Goal: Task Accomplishment & Management: Complete application form

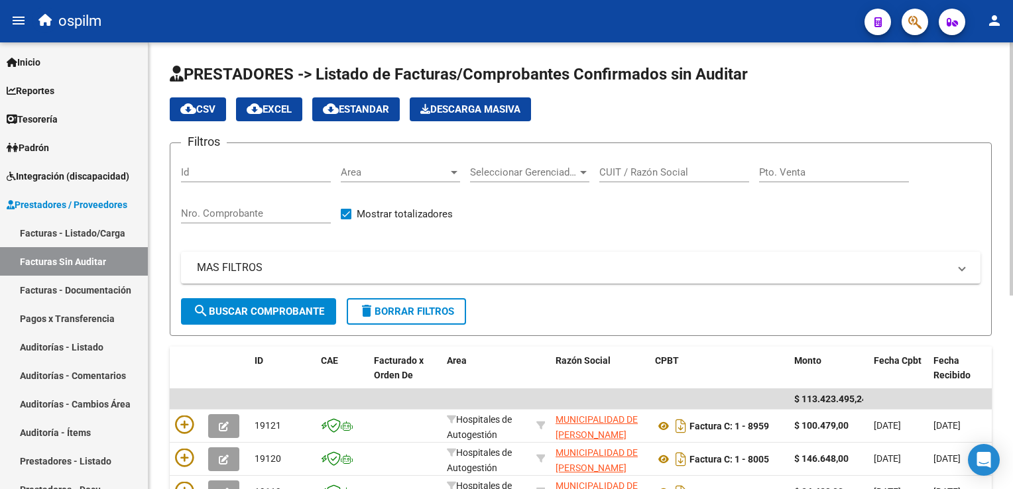
click at [220, 214] on input "Nro. Comprobante" at bounding box center [256, 214] width 150 height 12
type input "1687"
click at [265, 306] on span "search Buscar Comprobante" at bounding box center [258, 312] width 131 height 12
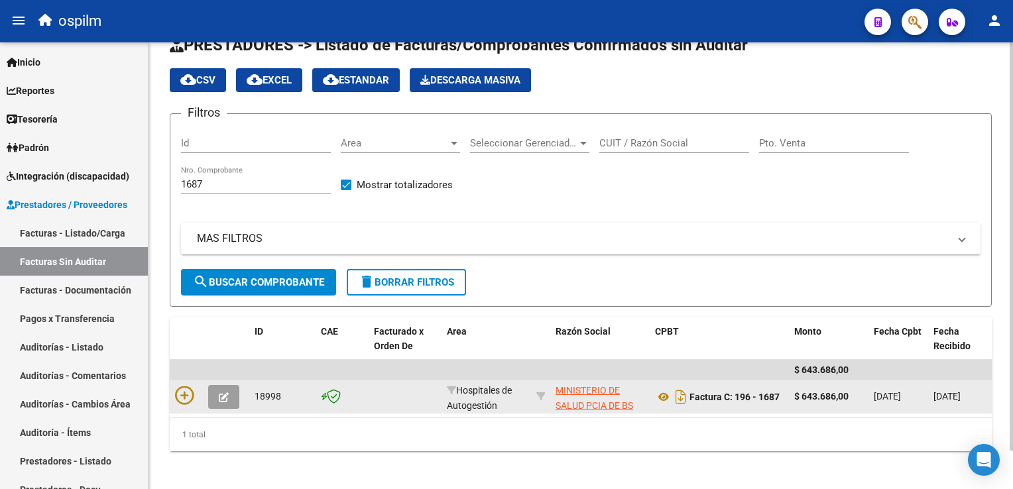
scroll to position [42, 0]
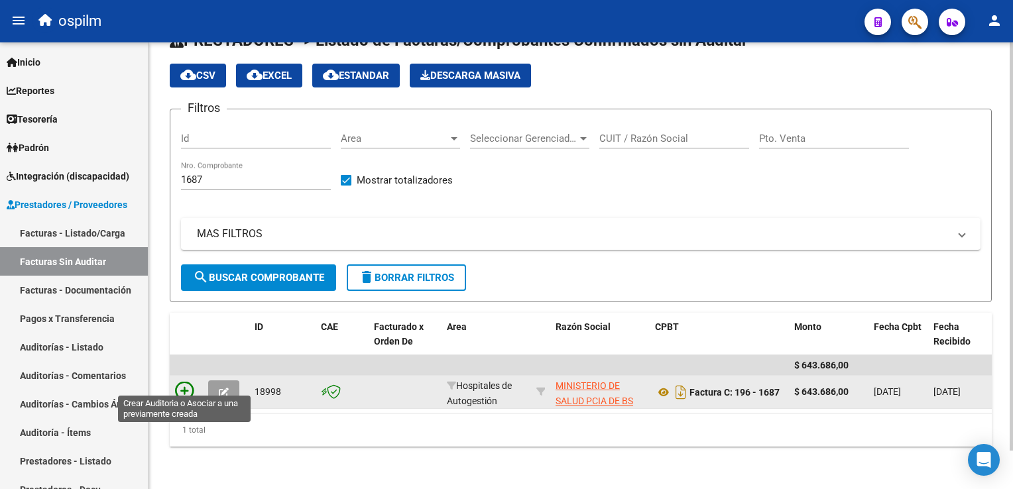
click at [185, 382] on icon at bounding box center [184, 391] width 19 height 19
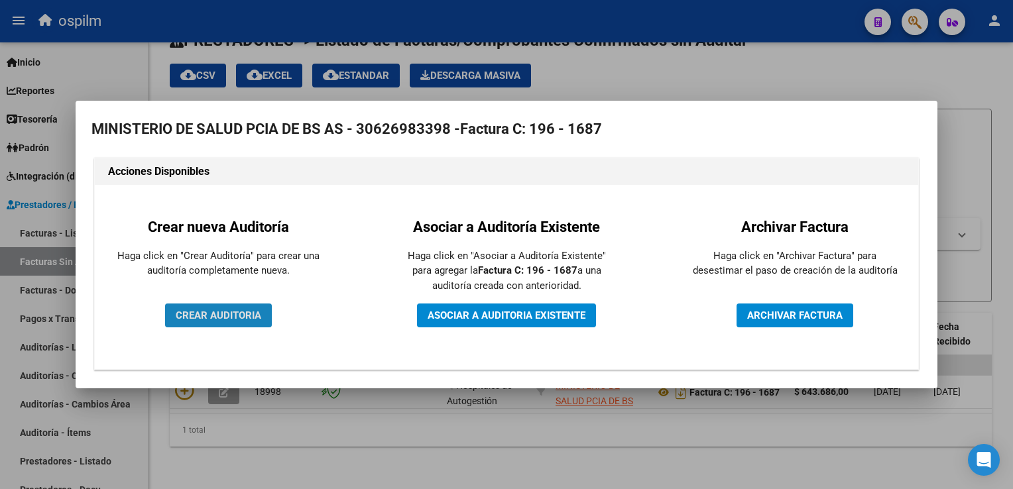
click at [205, 322] on button "CREAR AUDITORIA" at bounding box center [218, 316] width 107 height 24
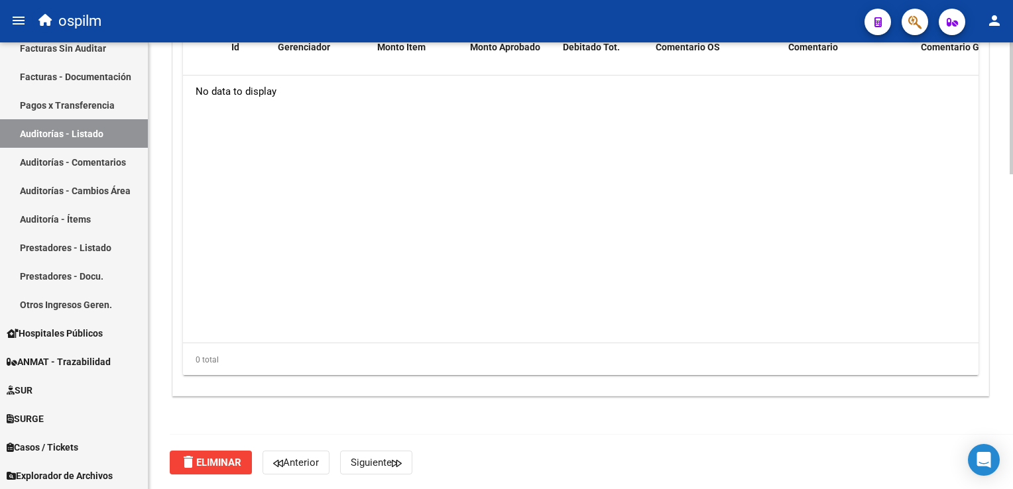
scroll to position [865, 0]
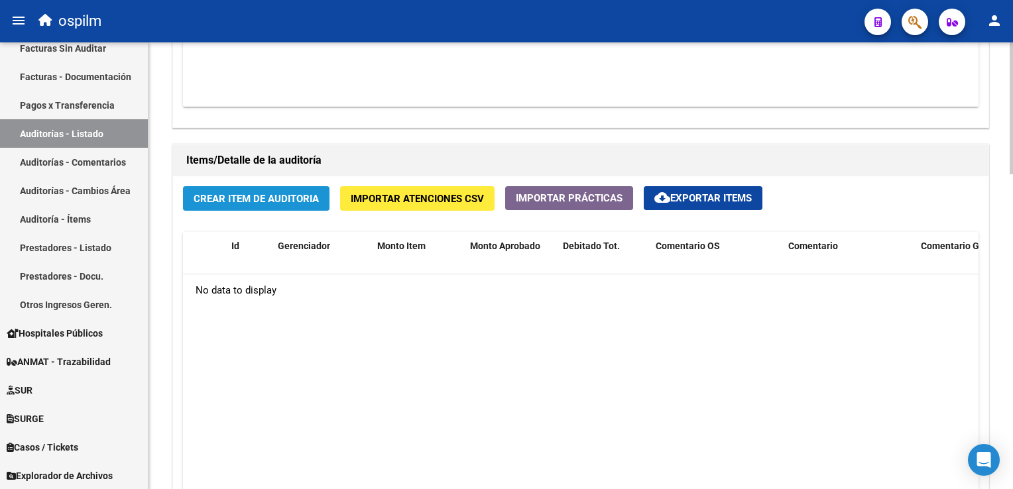
click at [259, 194] on span "Crear Item de Auditoria" at bounding box center [256, 199] width 125 height 12
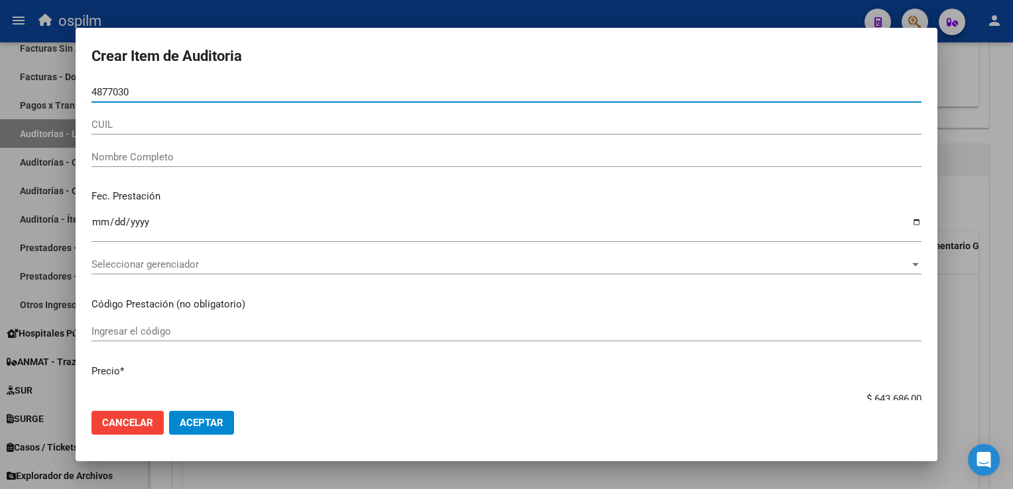
type input "48770303"
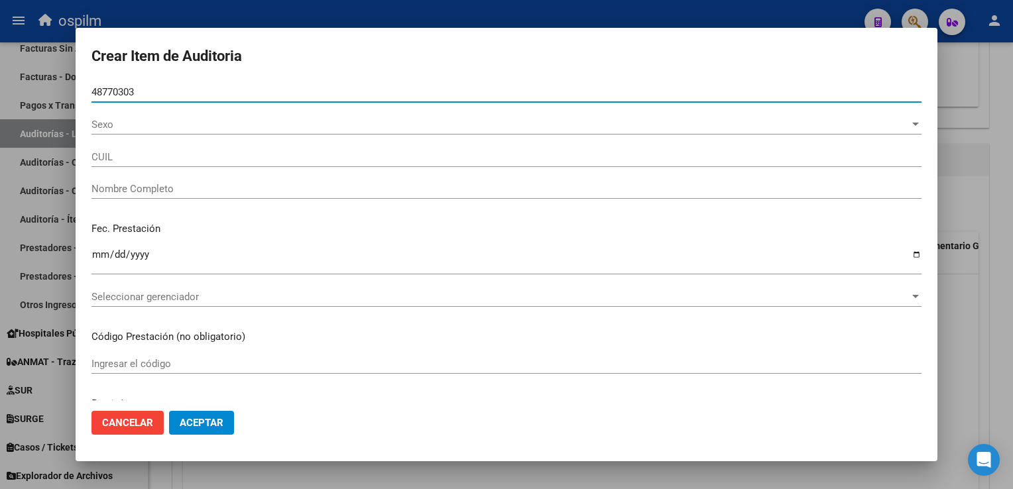
type input "27487703031"
type input "[PERSON_NAME]"
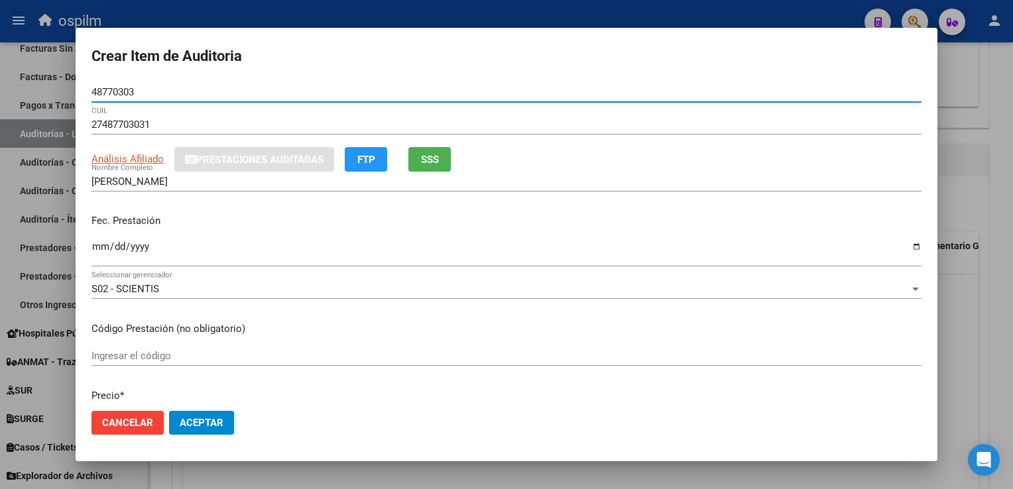
type input "48770303"
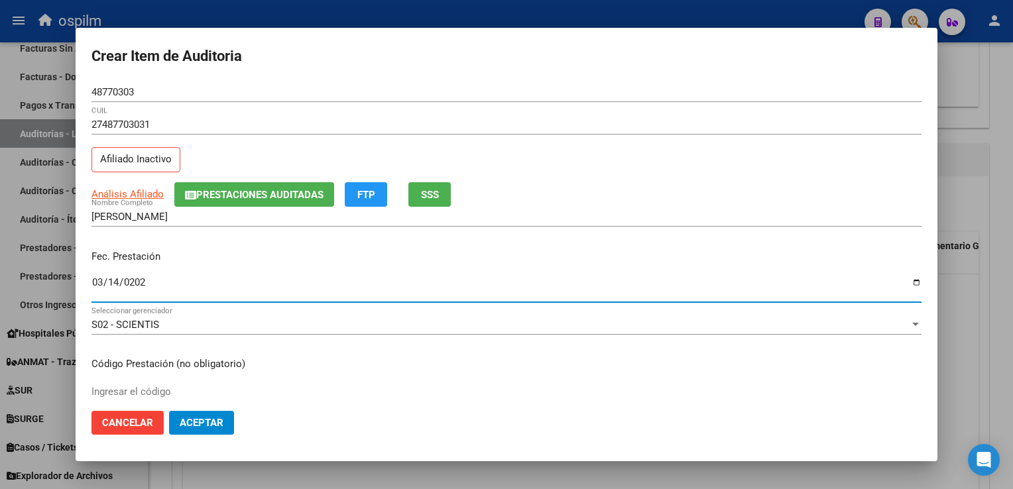
type input "[DATE]"
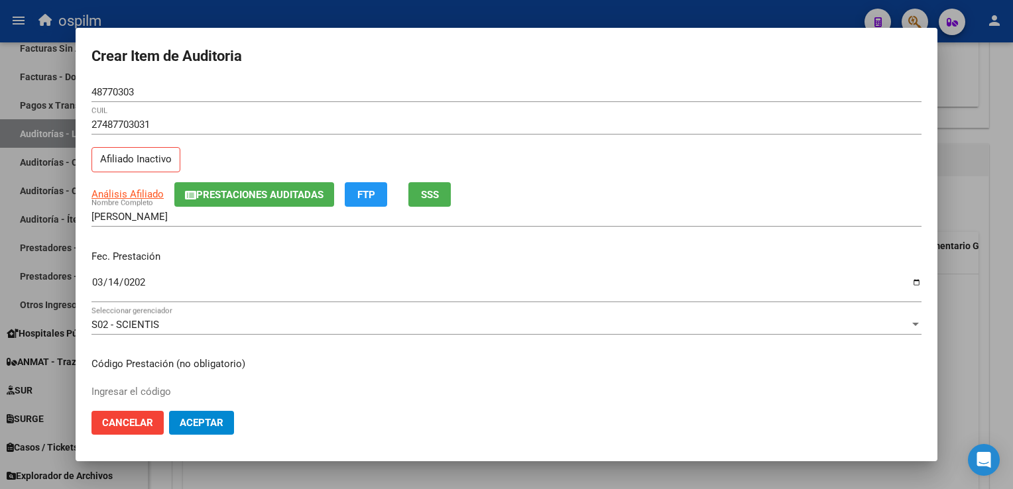
scroll to position [217, 0]
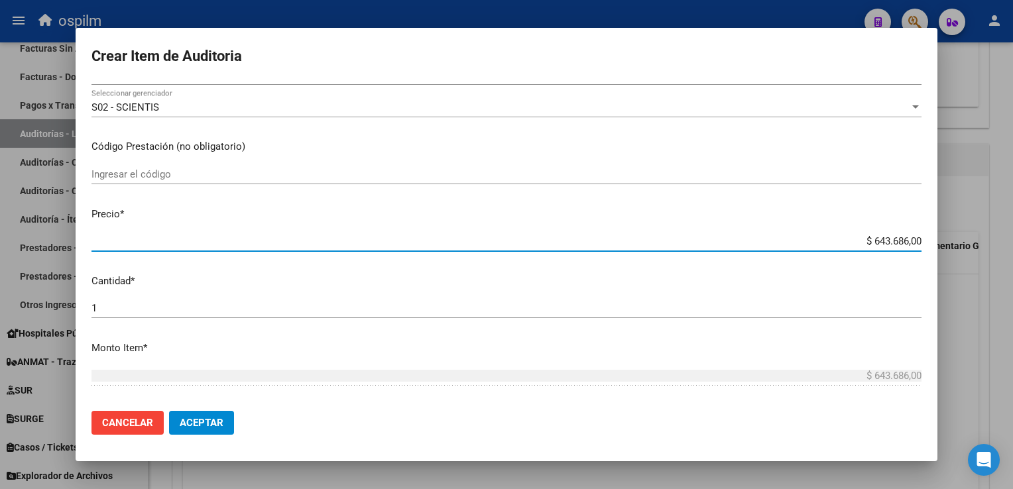
click at [196, 164] on div "Ingresar el código" at bounding box center [507, 174] width 830 height 20
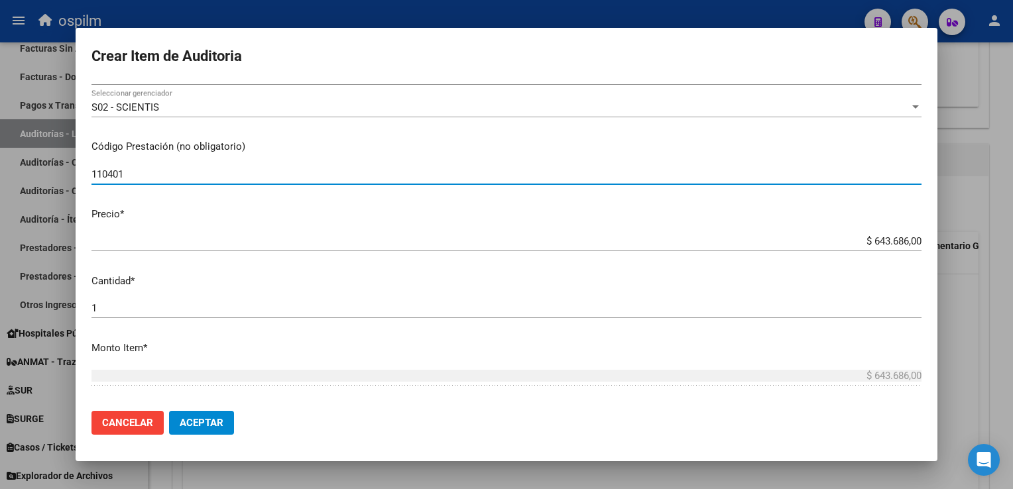
type input "110401"
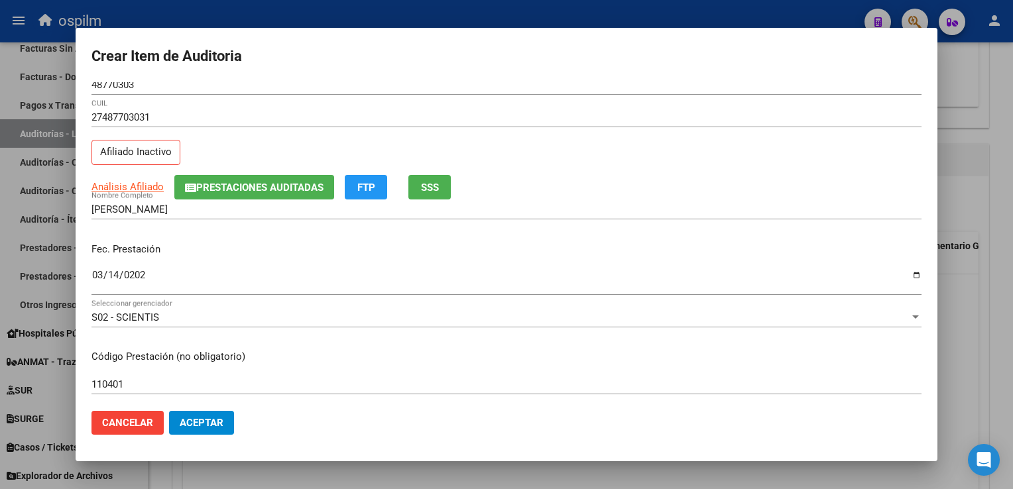
scroll to position [0, 0]
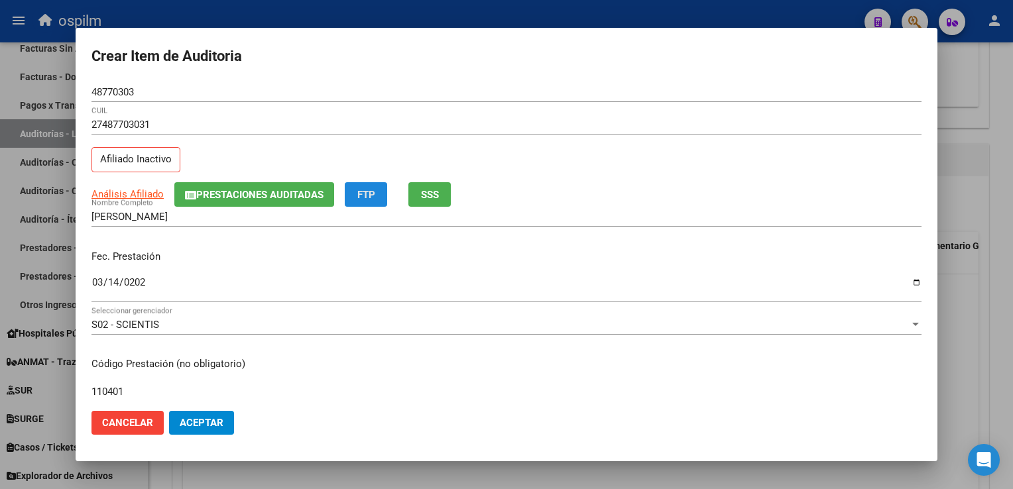
click at [366, 194] on span "FTP" at bounding box center [366, 195] width 18 height 12
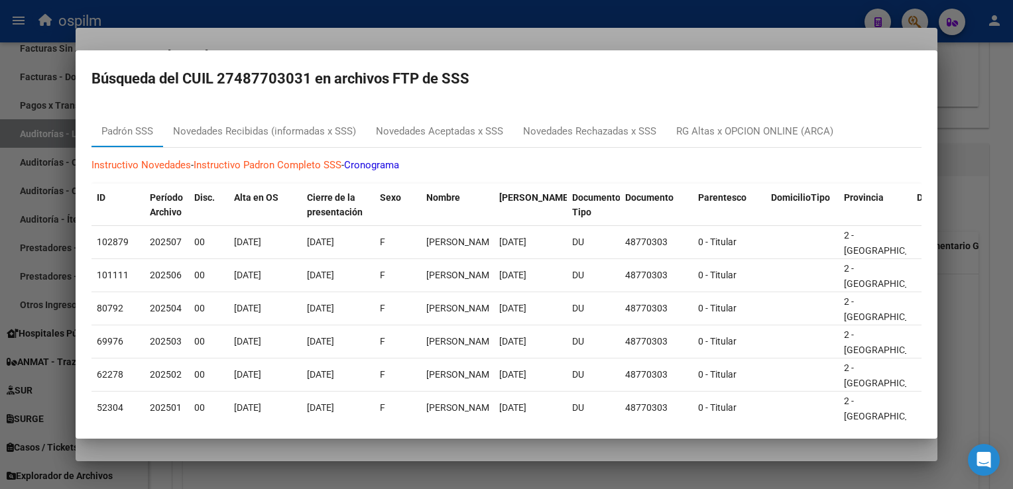
click at [1006, 99] on div at bounding box center [506, 244] width 1013 height 489
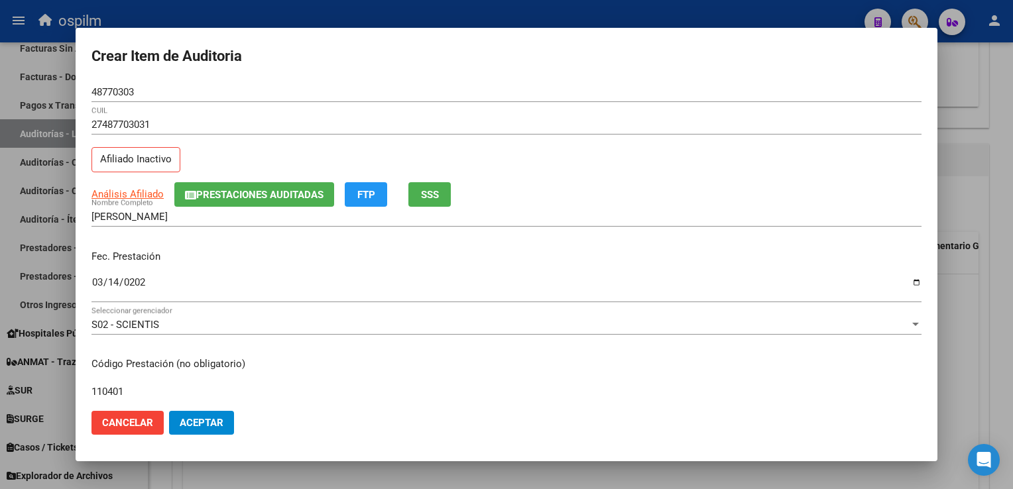
click at [205, 422] on span "Aceptar" at bounding box center [202, 423] width 44 height 12
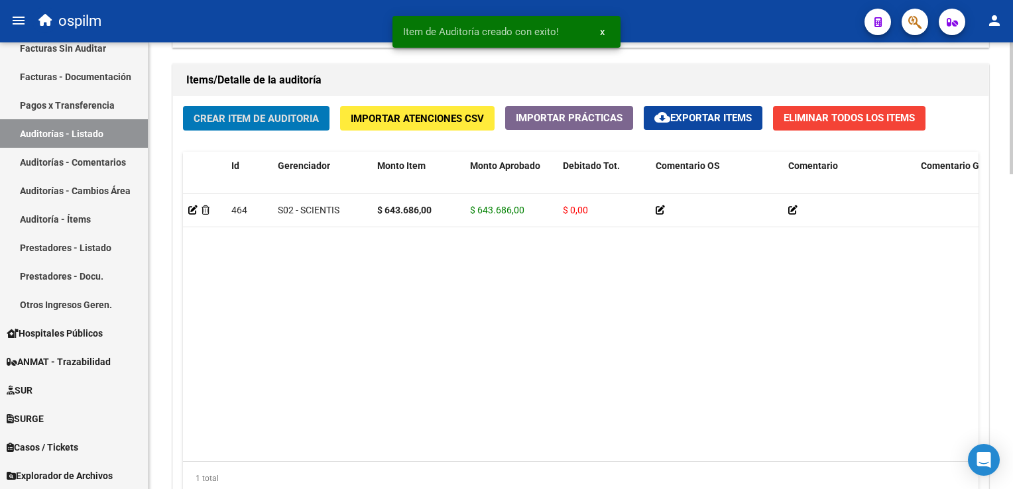
scroll to position [1065, 0]
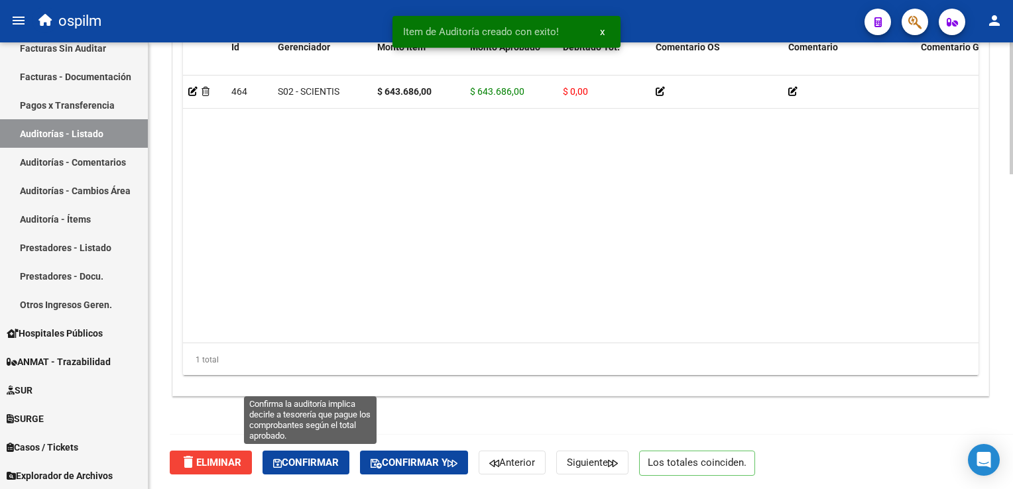
click at [294, 453] on button "Confirmar" at bounding box center [306, 463] width 87 height 24
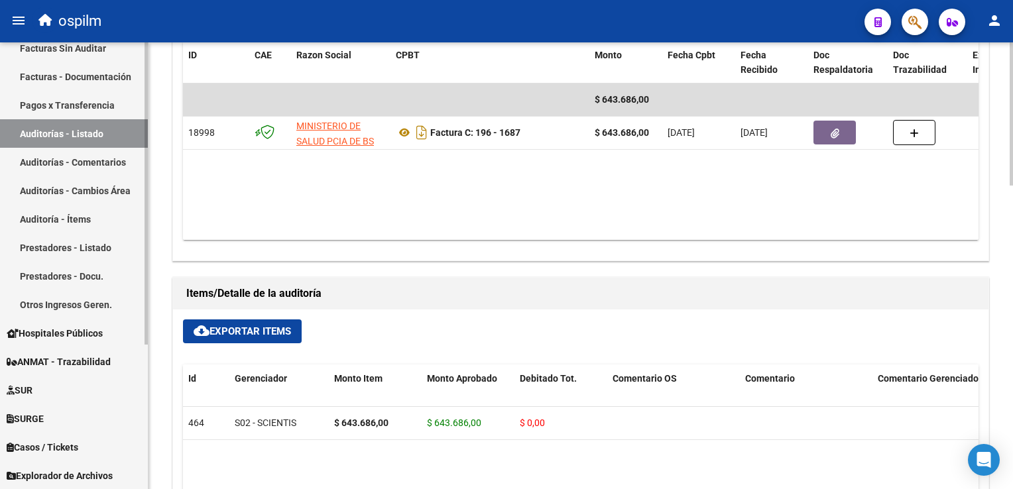
scroll to position [81, 0]
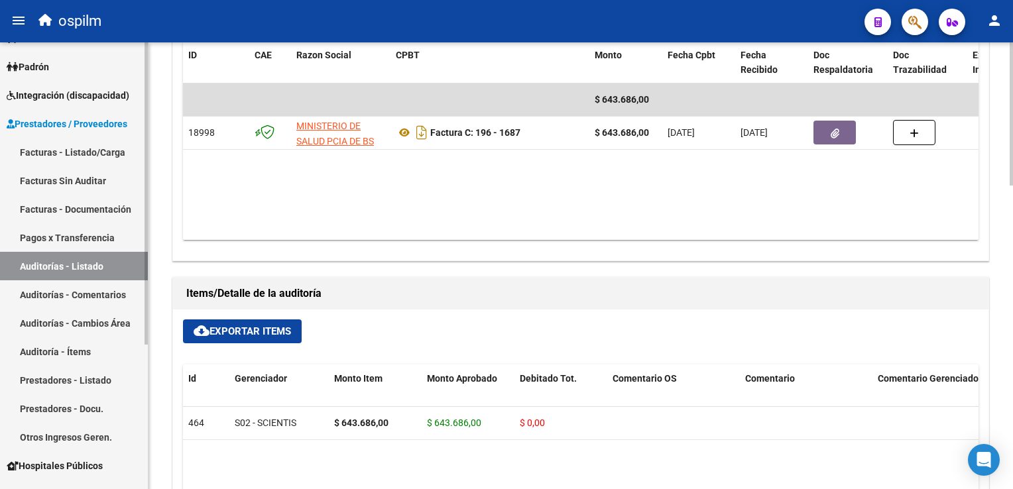
click at [93, 177] on link "Facturas Sin Auditar" at bounding box center [74, 180] width 148 height 29
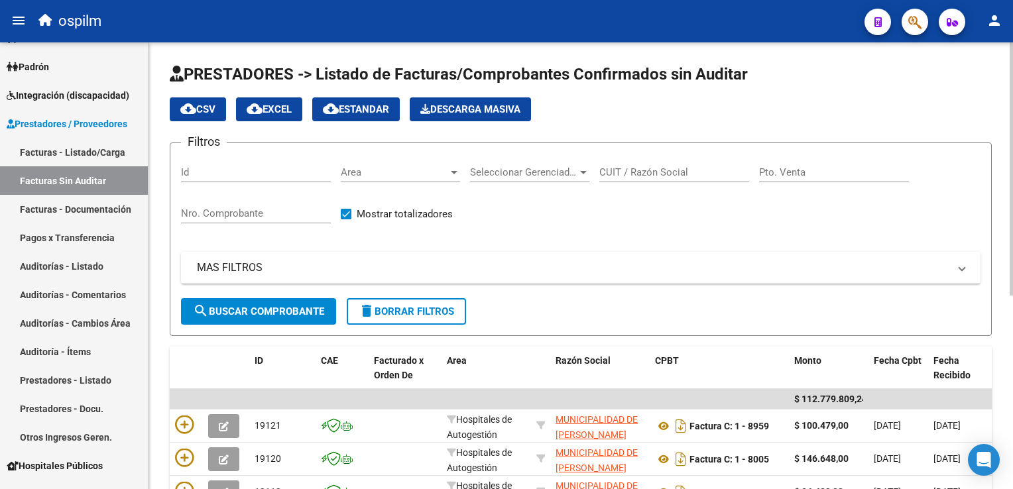
click at [214, 201] on div "Nro. Comprobante" at bounding box center [256, 209] width 150 height 29
type input "1772"
click at [257, 303] on button "search Buscar Comprobante" at bounding box center [258, 311] width 155 height 27
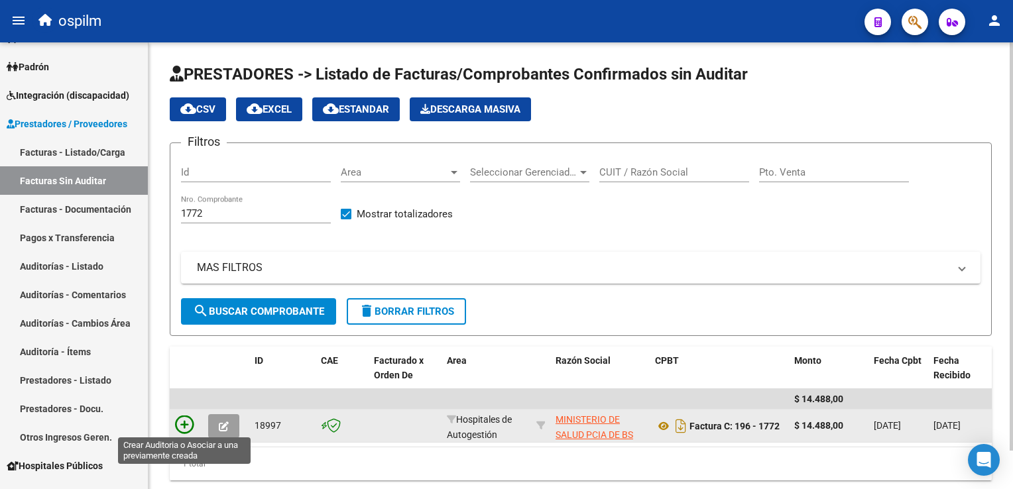
click at [188, 422] on icon at bounding box center [184, 425] width 19 height 19
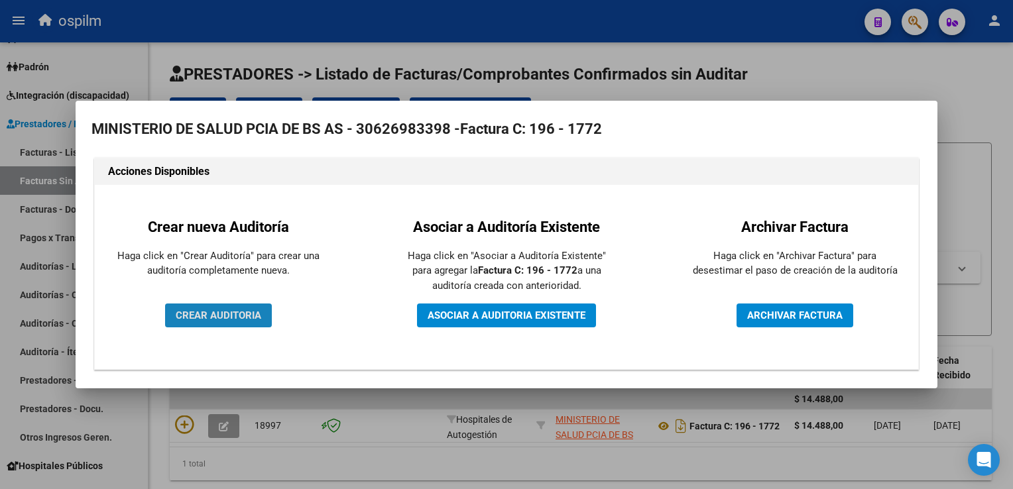
click at [248, 324] on button "CREAR AUDITORIA" at bounding box center [218, 316] width 107 height 24
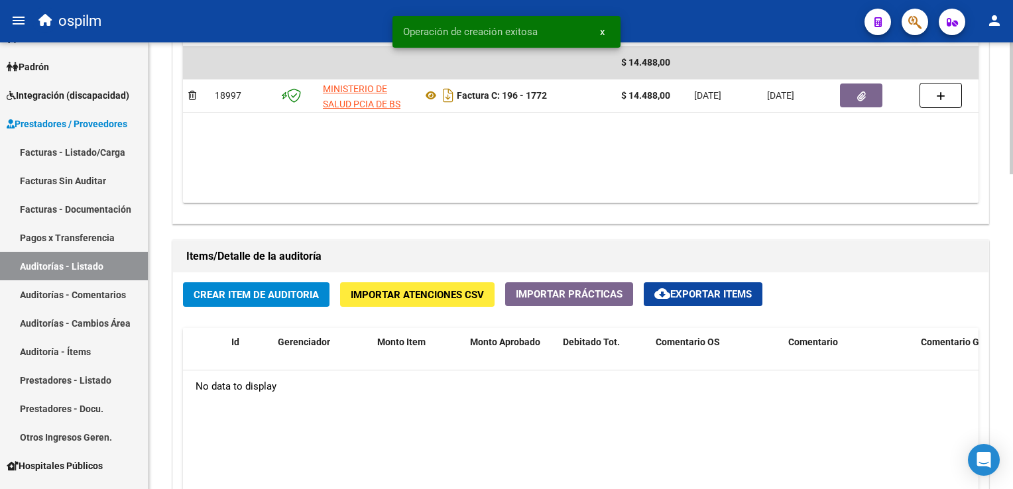
scroll to position [862, 0]
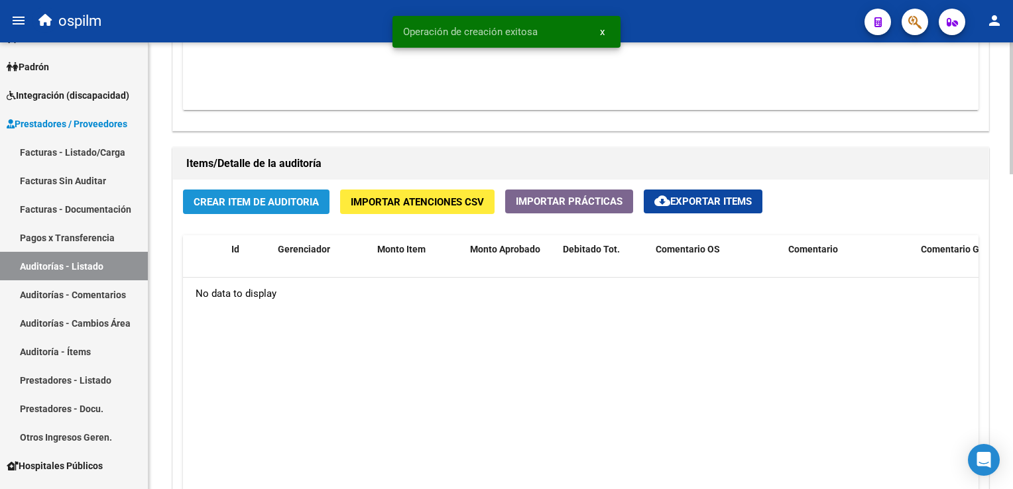
click at [215, 201] on span "Crear Item de Auditoria" at bounding box center [256, 202] width 125 height 12
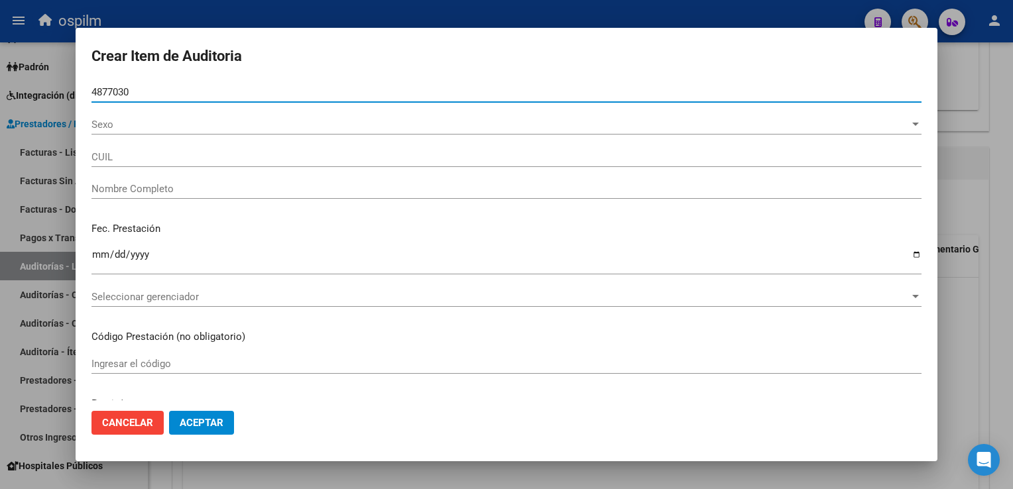
type input "48770303"
type input "27487703031"
type input "[PERSON_NAME]"
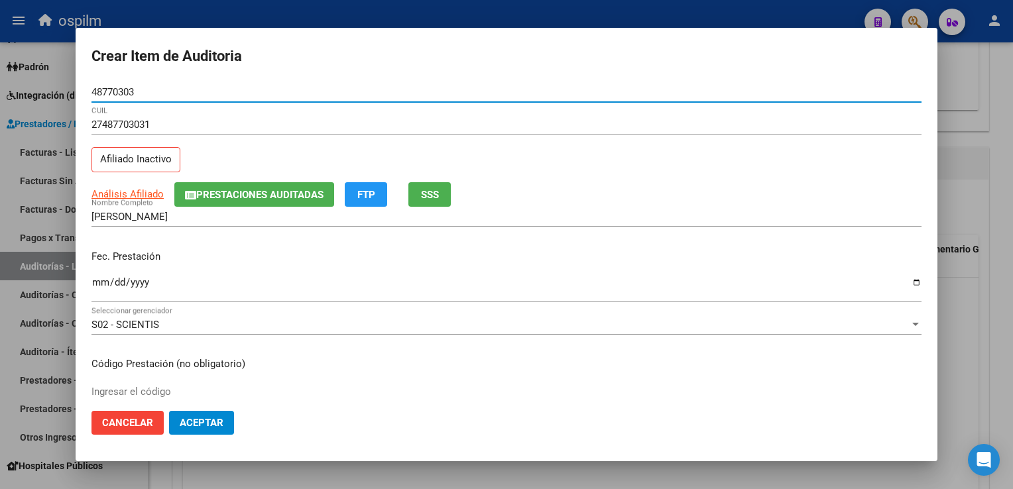
type input "48770303"
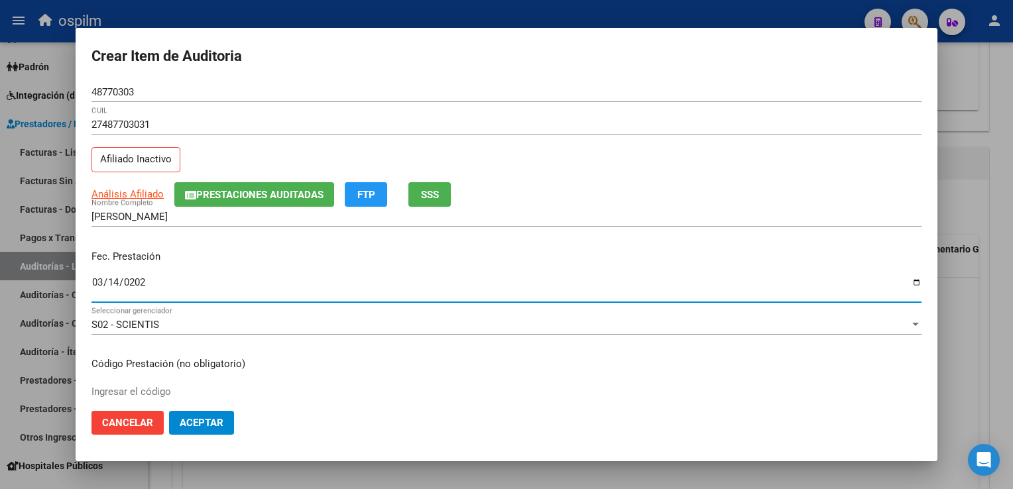
type input "[DATE]"
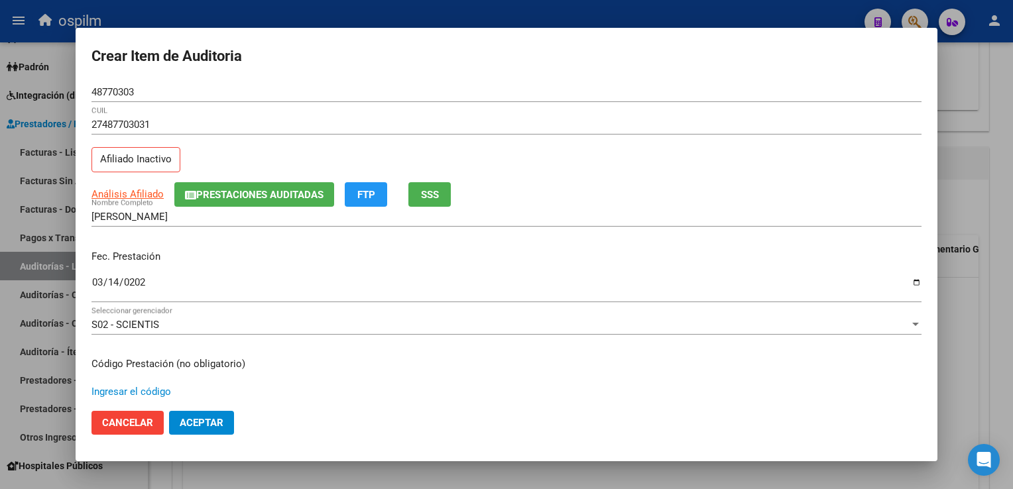
scroll to position [217, 0]
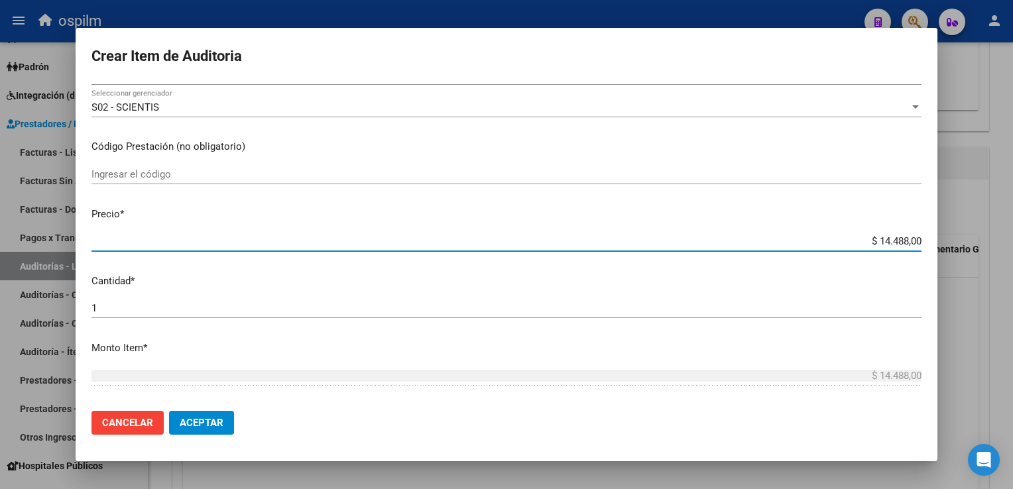
type input "$ 0,07"
type input "$ 0,72"
type input "$ 7,24"
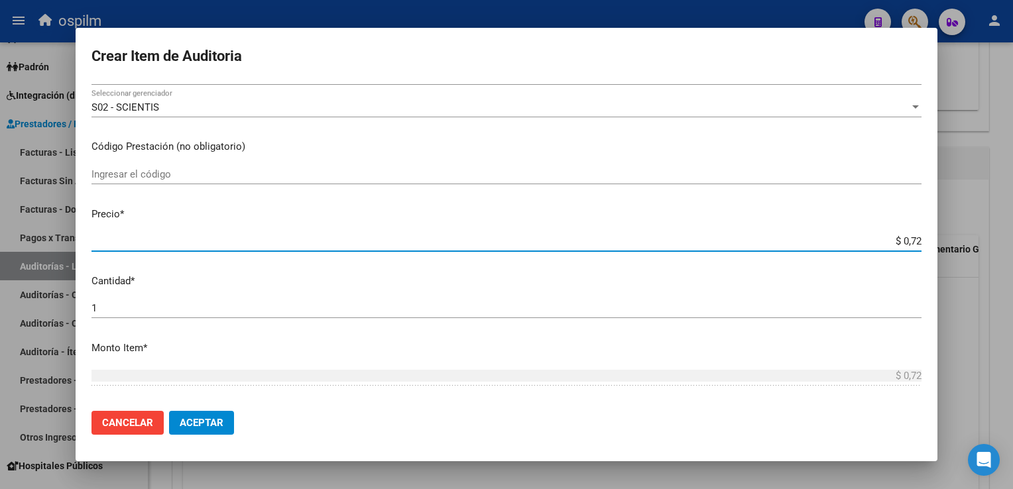
type input "$ 7,24"
type input "$ 72,44"
type input "$ 724,40"
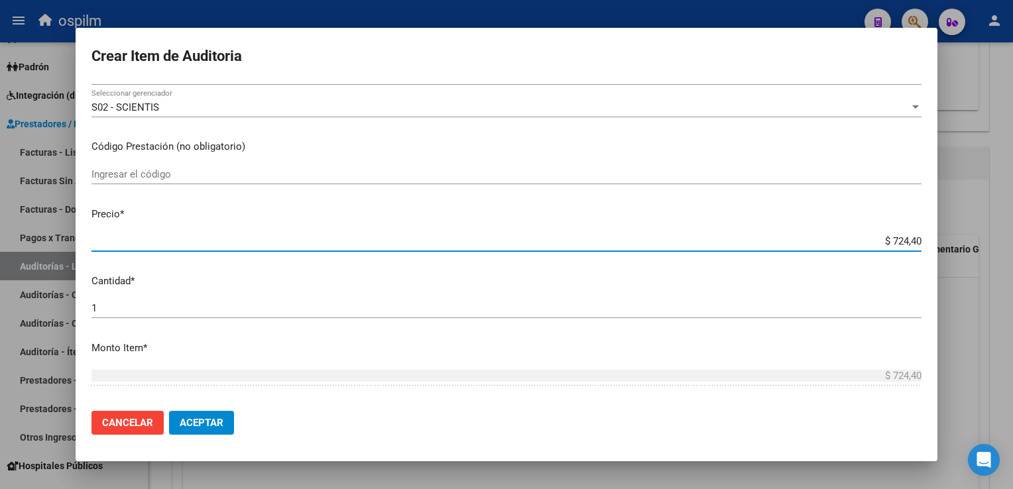
type input "$ 7.244,00"
click at [224, 418] on button "Aceptar" at bounding box center [201, 423] width 65 height 24
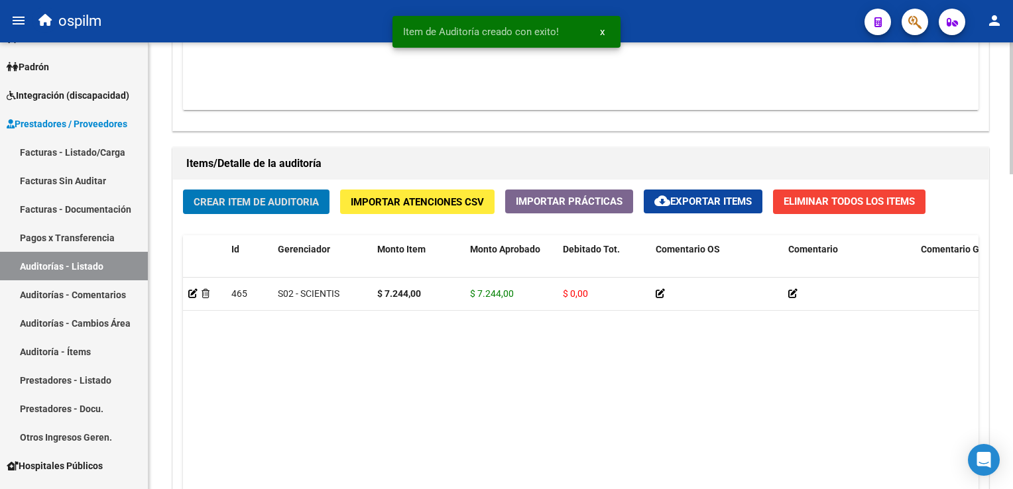
scroll to position [863, 0]
click at [241, 196] on span "Crear Item de Auditoria" at bounding box center [256, 202] width 125 height 12
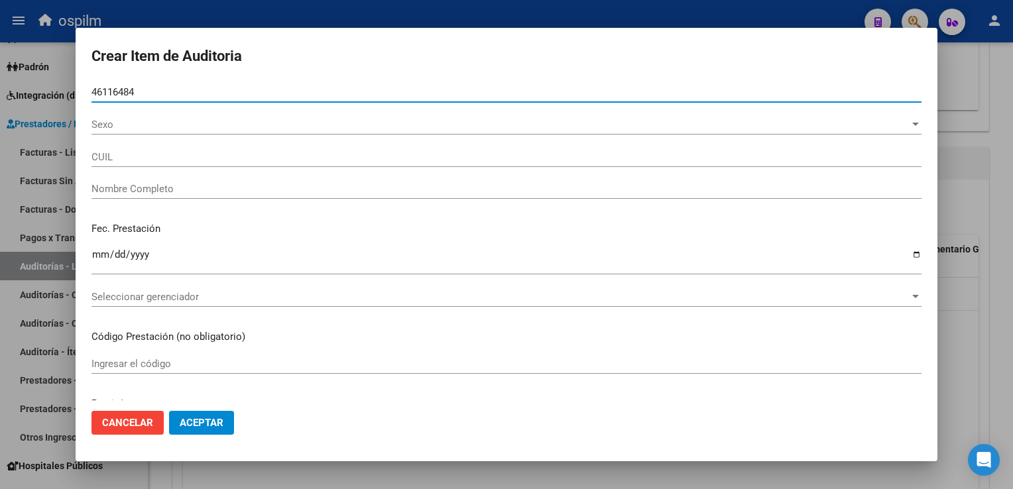
type input "46116484"
type input "27461164841"
type input "[PERSON_NAME]"
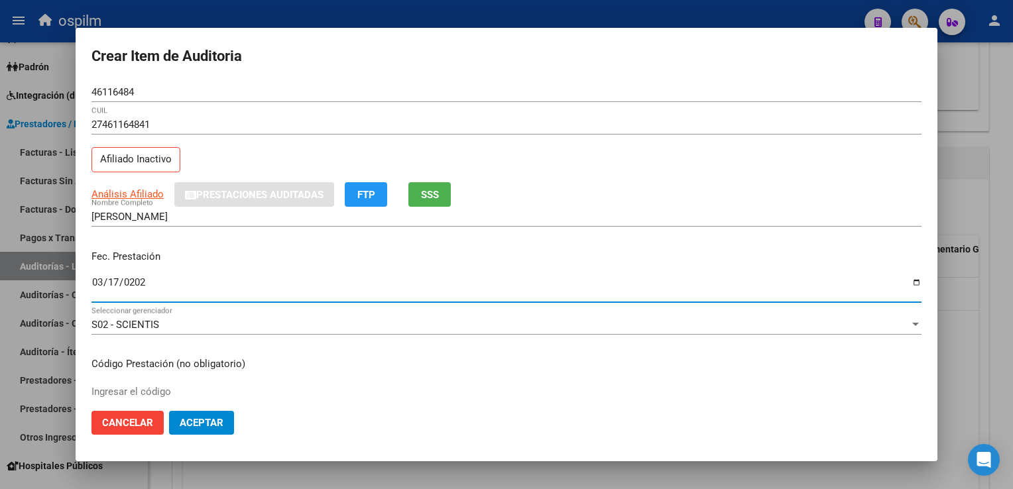
type input "[DATE]"
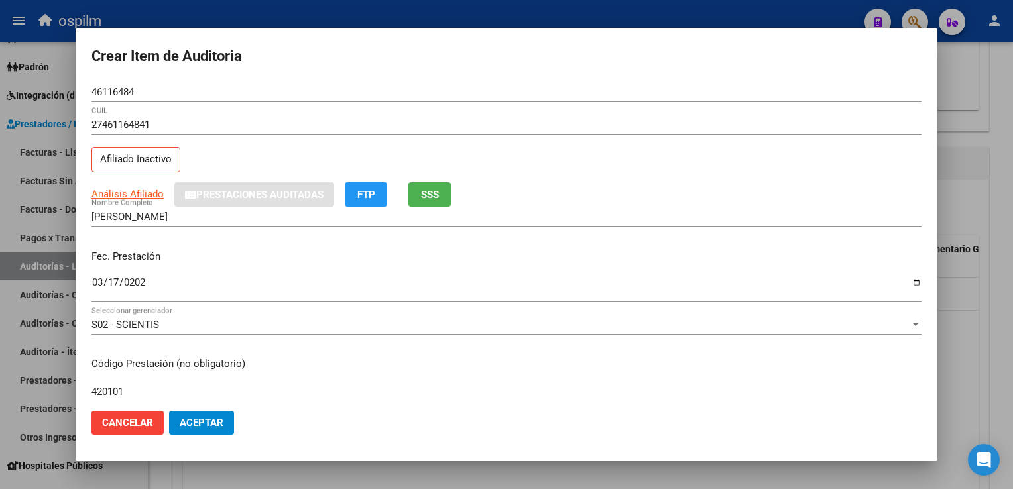
type input "420101"
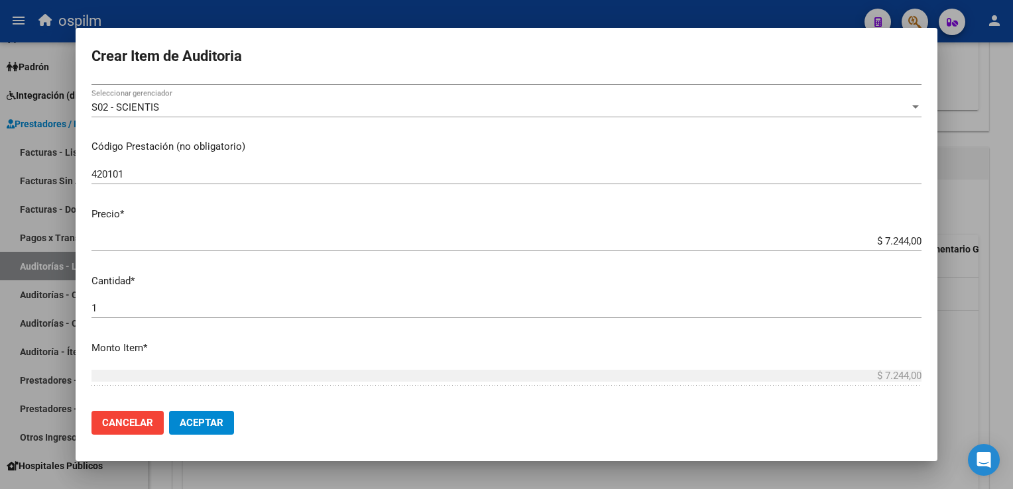
scroll to position [419, 0]
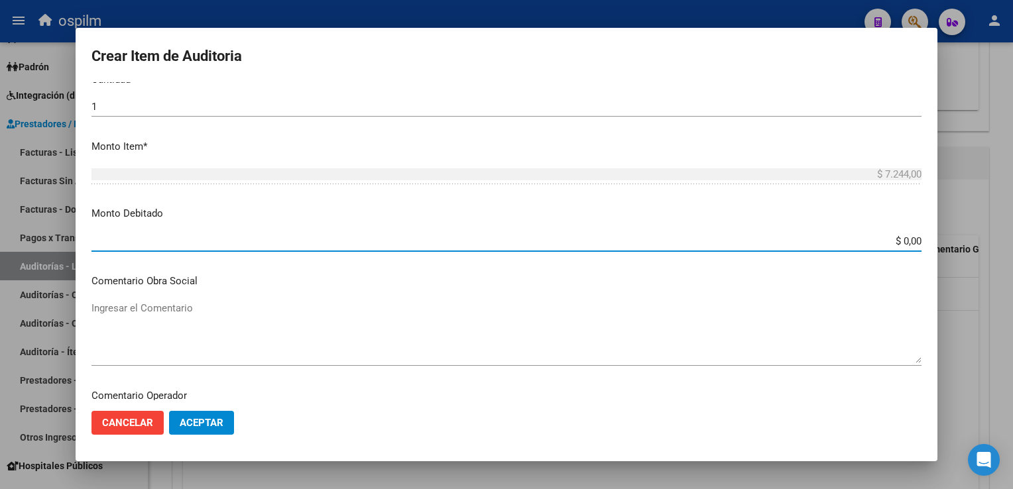
click at [195, 424] on span "Aceptar" at bounding box center [202, 423] width 44 height 12
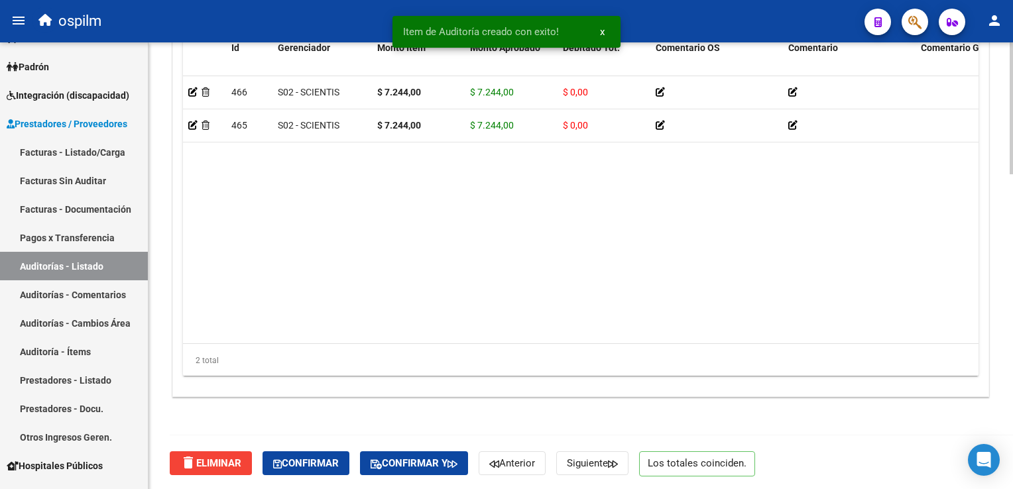
scroll to position [1065, 0]
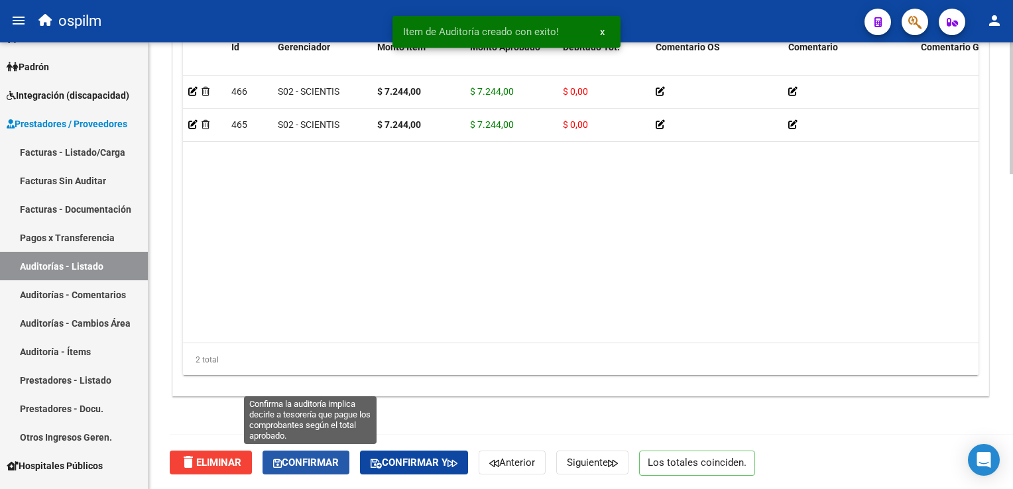
click at [311, 463] on span "Confirmar" at bounding box center [306, 463] width 66 height 12
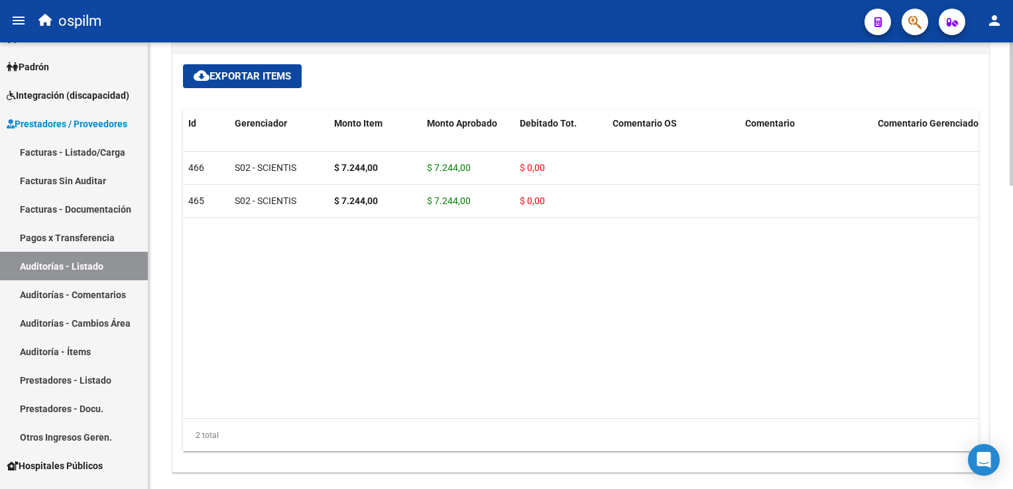
scroll to position [748, 0]
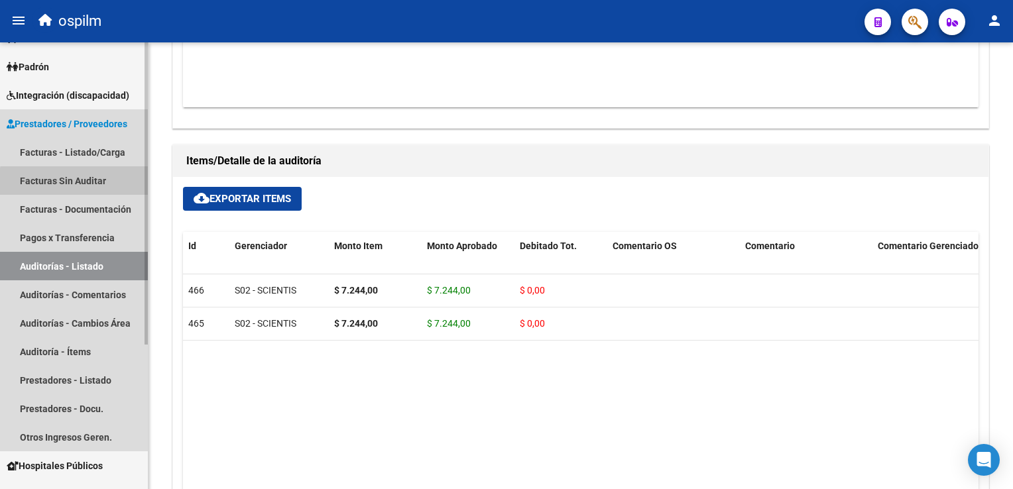
click at [86, 183] on link "Facturas Sin Auditar" at bounding box center [74, 180] width 148 height 29
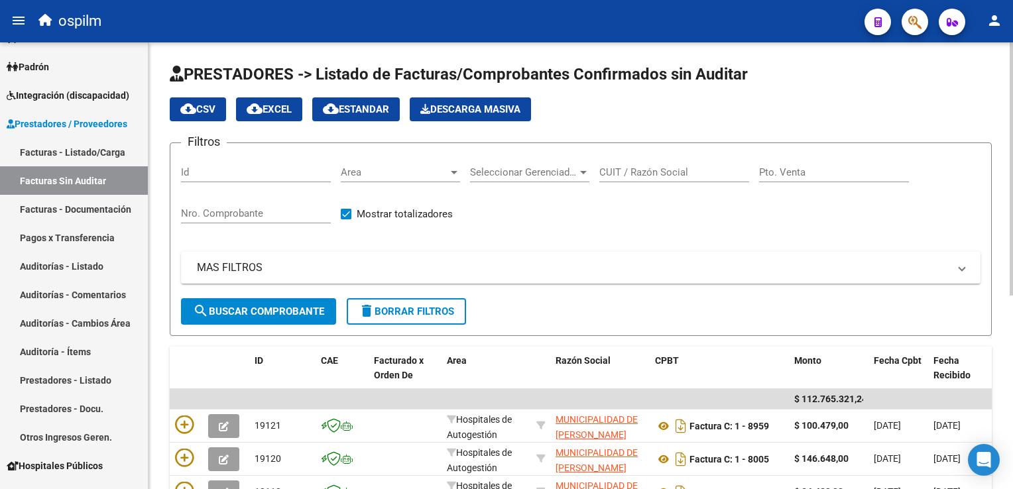
click at [257, 208] on input "Nro. Comprobante" at bounding box center [256, 214] width 150 height 12
type input "1643"
click at [286, 317] on button "search Buscar Comprobante" at bounding box center [258, 311] width 155 height 27
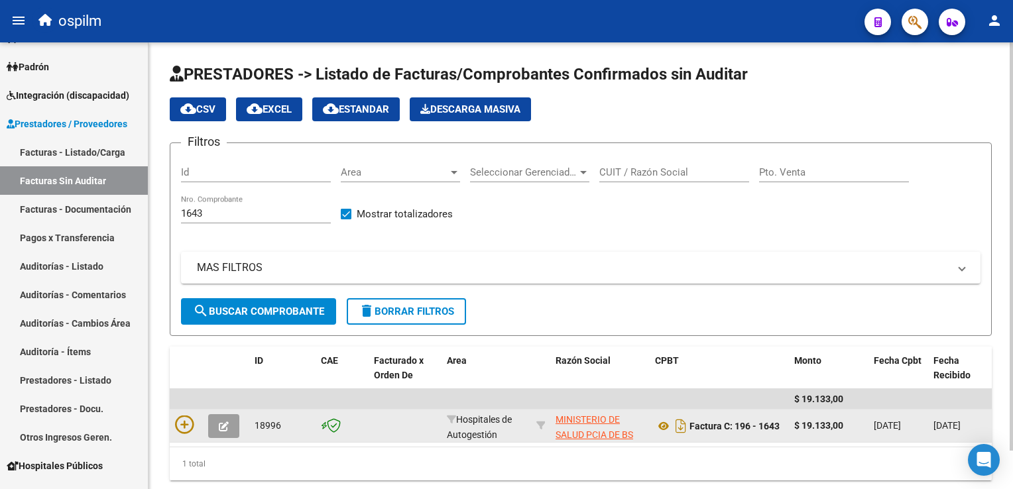
click at [194, 426] on div at bounding box center [186, 426] width 23 height 21
click at [190, 420] on icon at bounding box center [184, 425] width 19 height 19
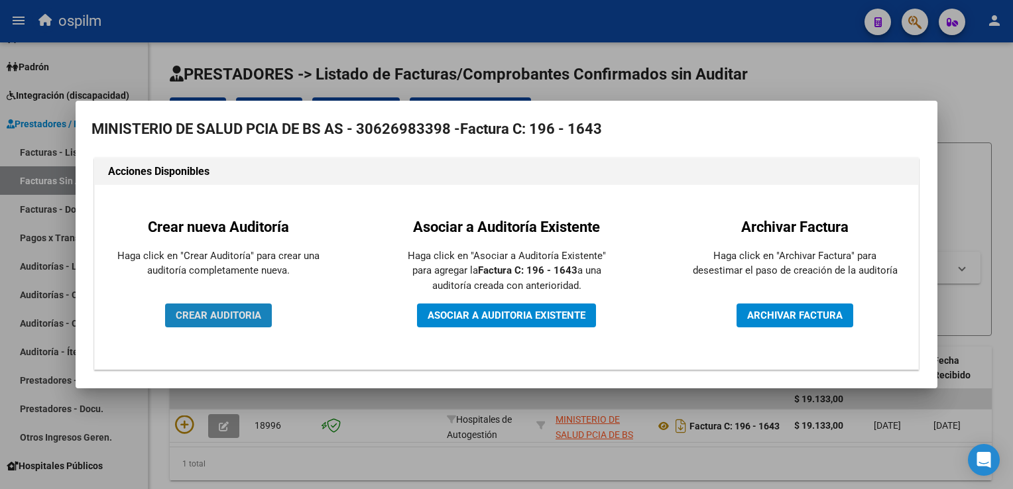
click at [229, 314] on span "CREAR AUDITORIA" at bounding box center [219, 316] width 86 height 12
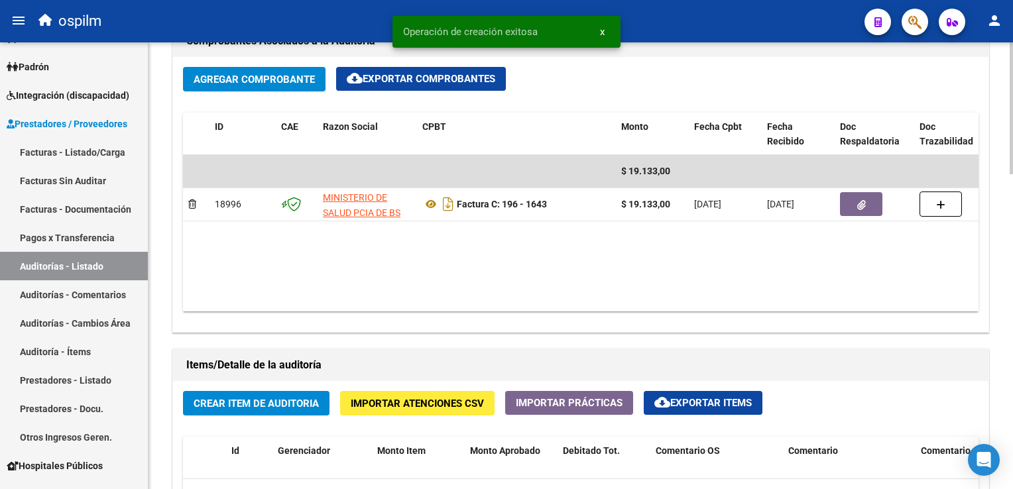
scroll to position [663, 0]
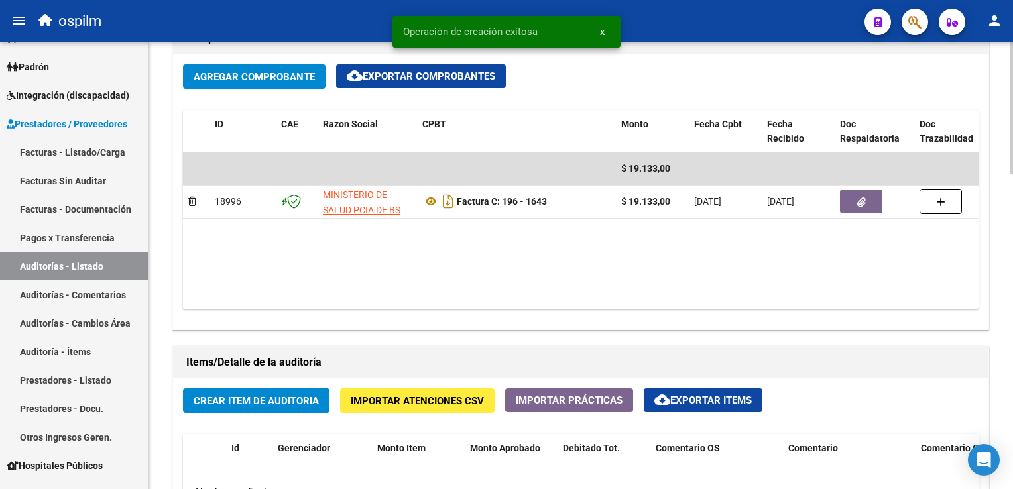
click at [241, 396] on span "Crear Item de Auditoria" at bounding box center [256, 401] width 125 height 12
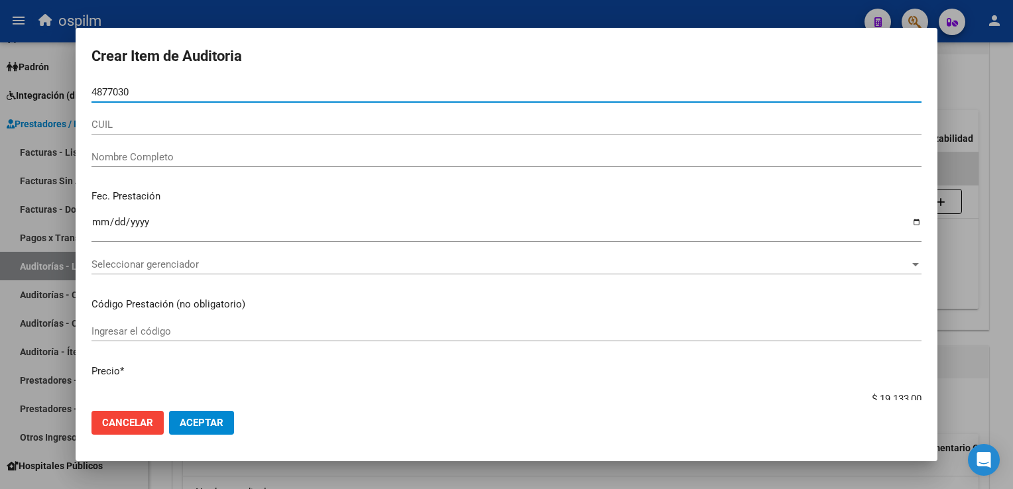
type input "48770303"
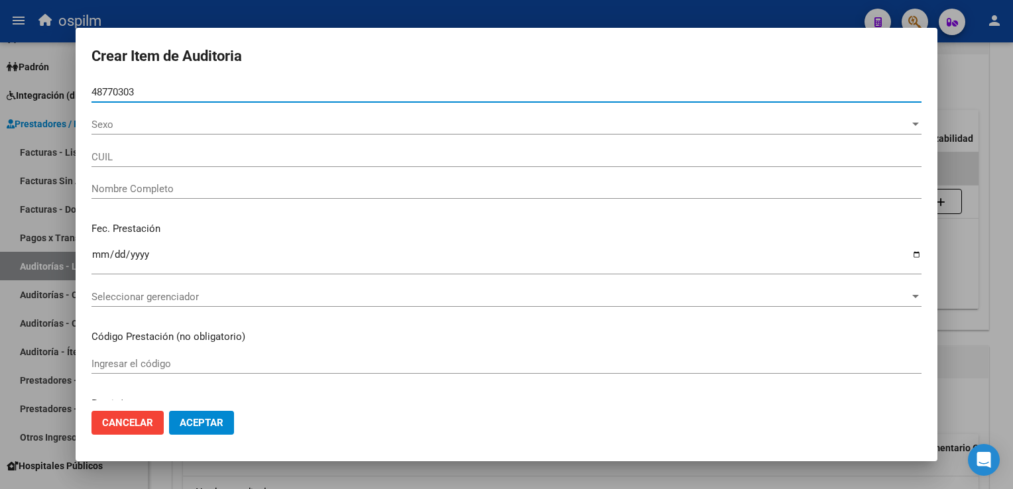
type input "27487703031"
type input "[PERSON_NAME]"
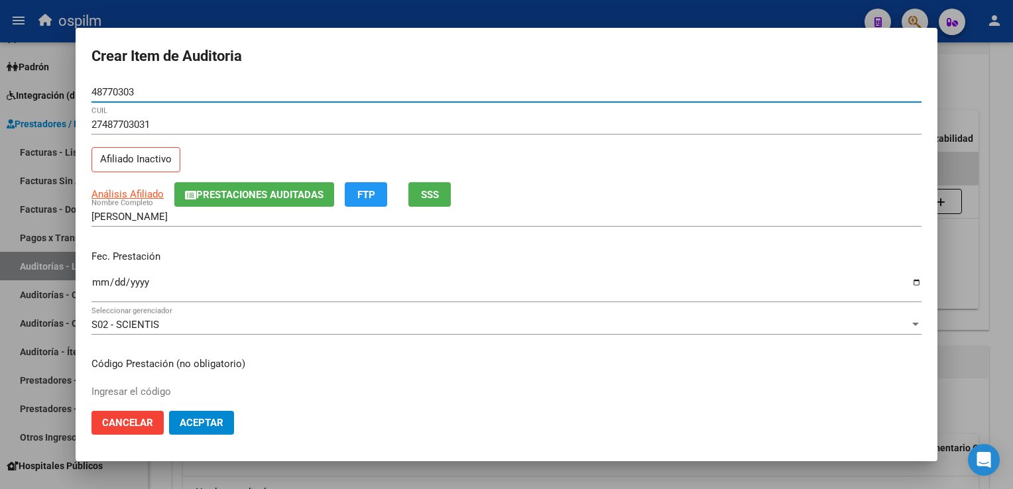
type input "48770303"
click at [385, 195] on button "FTP" at bounding box center [366, 194] width 42 height 25
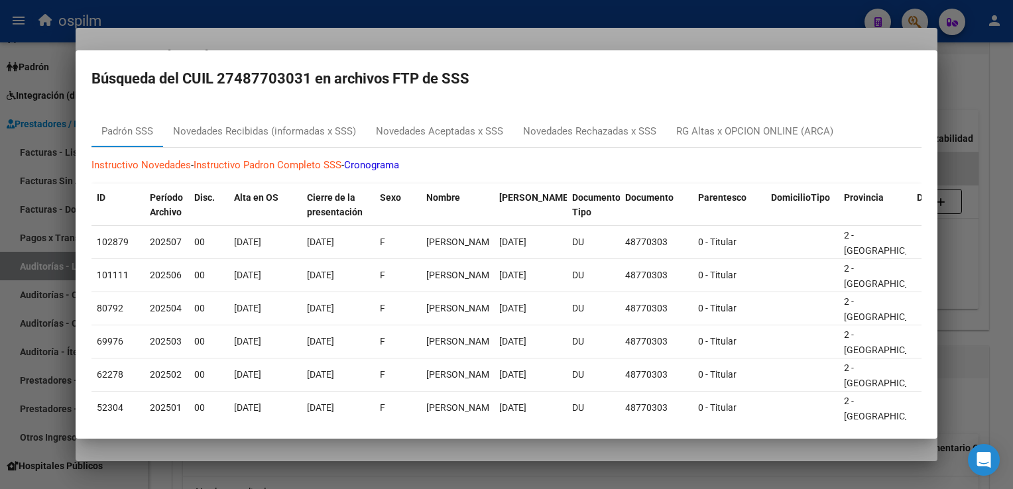
click at [993, 113] on div at bounding box center [506, 244] width 1013 height 489
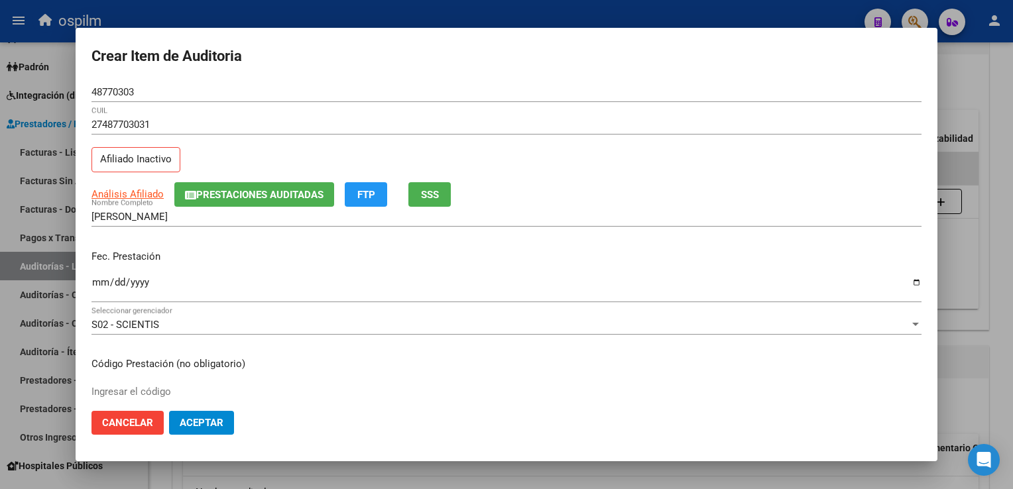
click at [90, 284] on mat-dialog-content "48770303 Nro Documento 27487703031 CUIL Afiliado Inactivo Análisis Afiliado Pre…" at bounding box center [507, 241] width 862 height 318
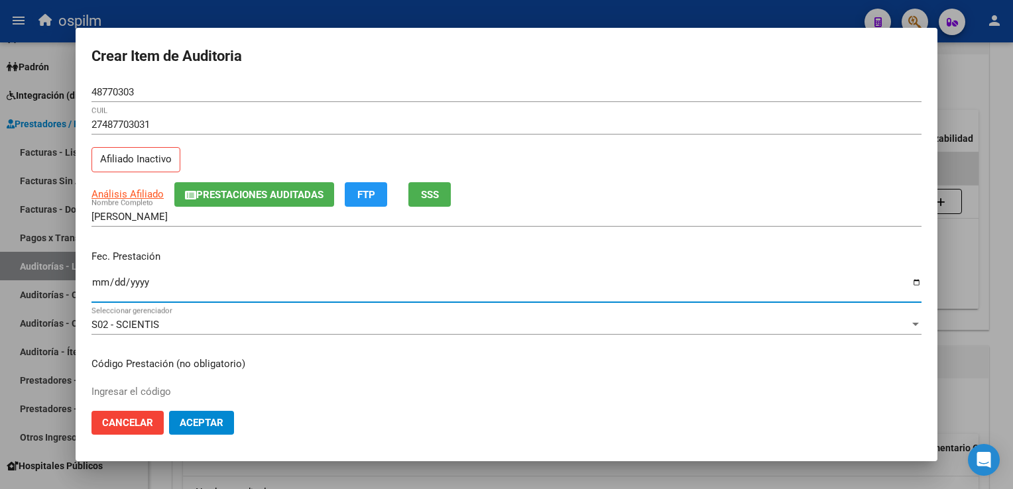
click at [97, 288] on input "Ingresar la fecha" at bounding box center [507, 287] width 830 height 21
type input "[DATE]"
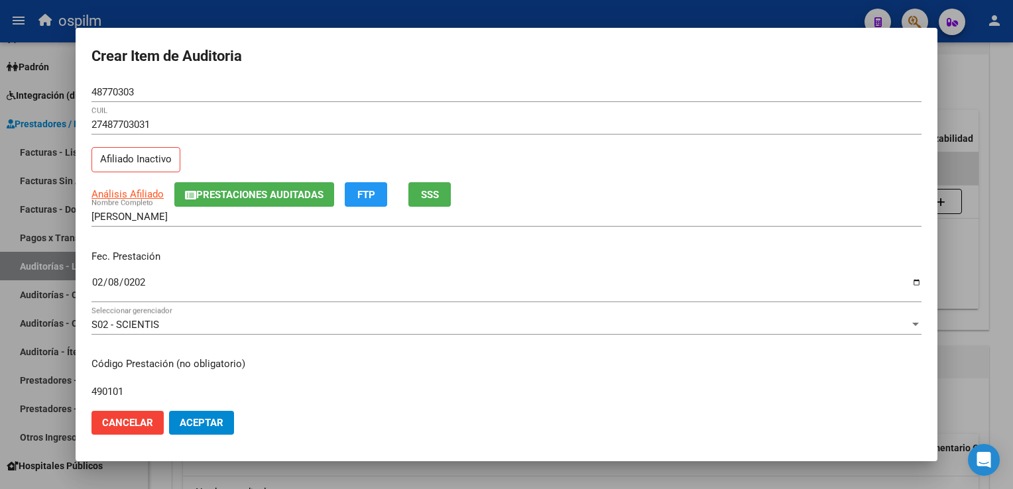
type input "490101"
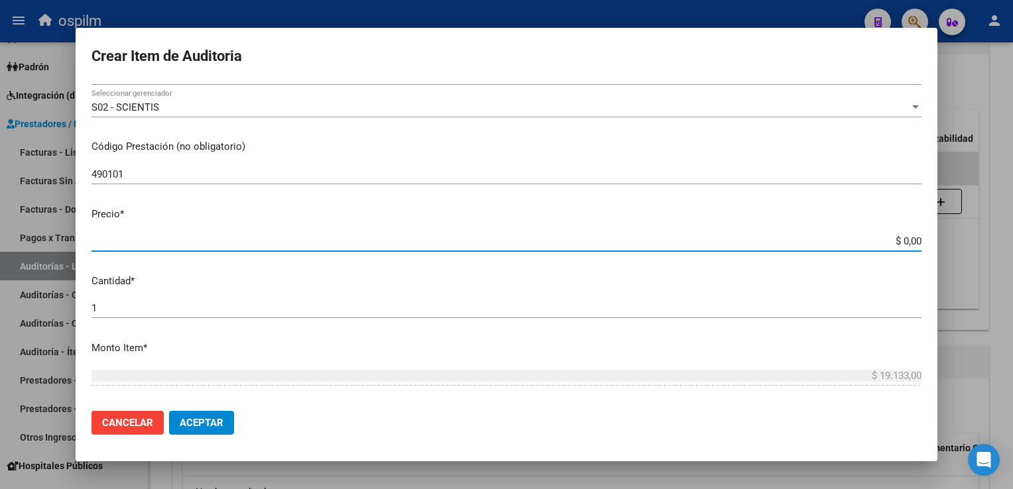
type input "$ 0,01"
type input "$ 0,11"
type input "$ 1,18"
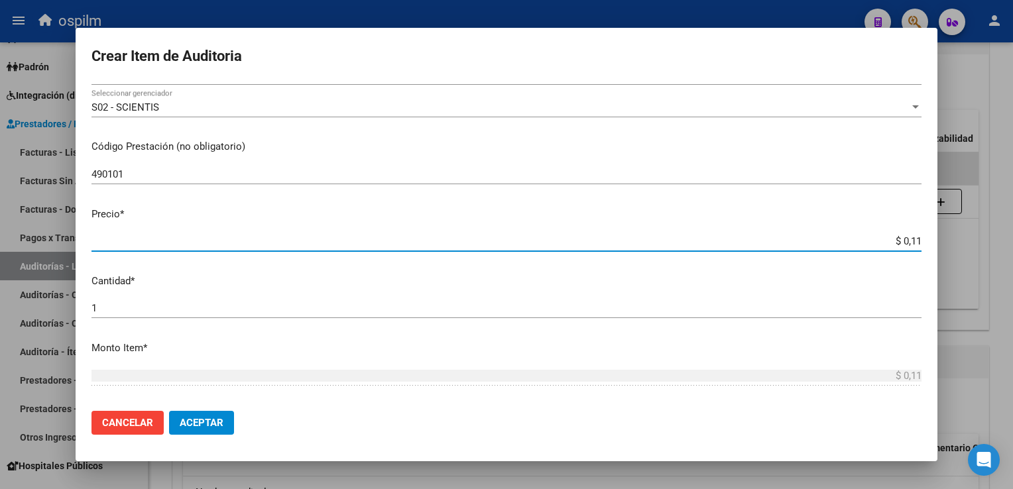
type input "$ 1,18"
type input "$ 11,88"
type input "$ 118,89"
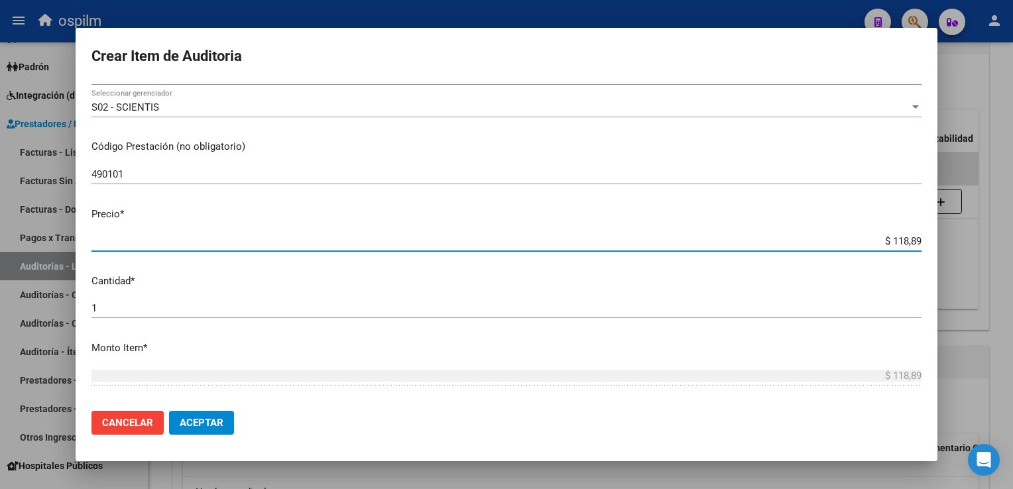
type input "$ 1.188,90"
type input "$ 11.889,00"
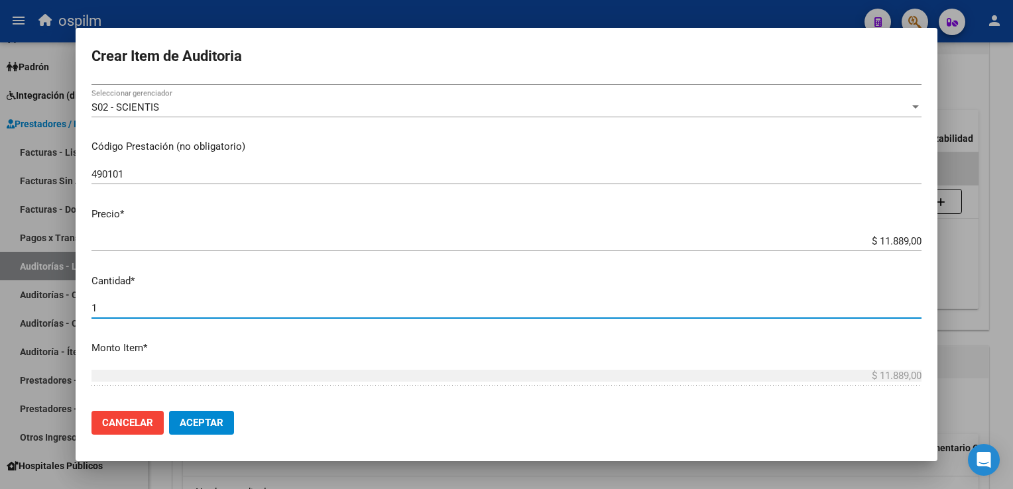
scroll to position [419, 0]
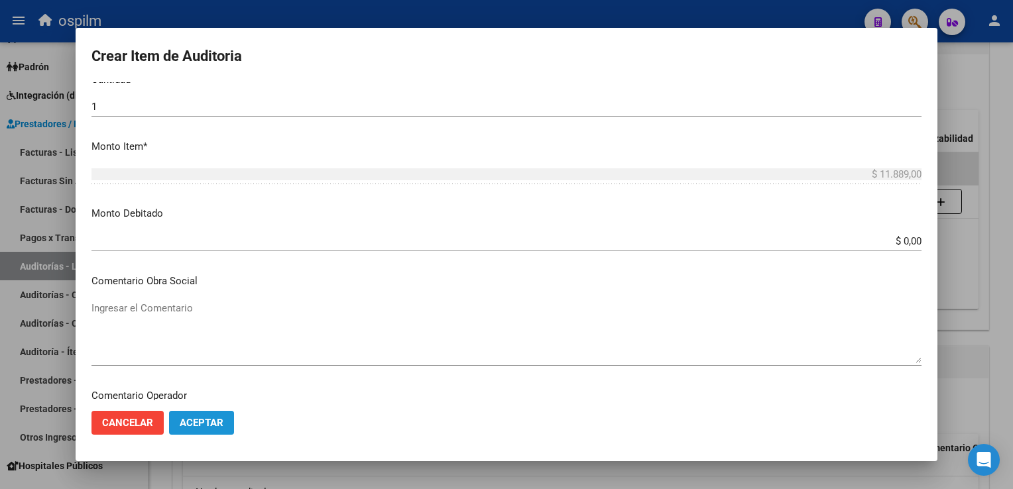
click at [208, 412] on button "Aceptar" at bounding box center [201, 423] width 65 height 24
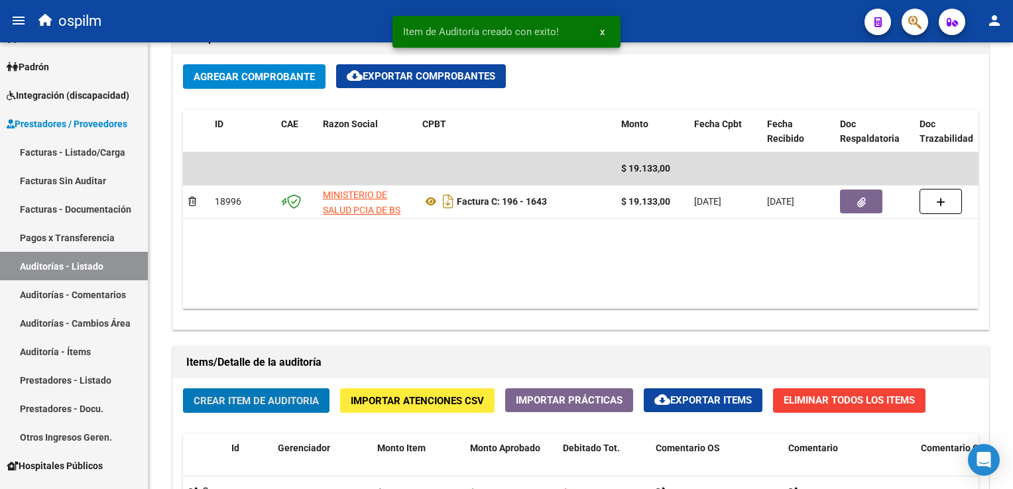
scroll to position [663, 0]
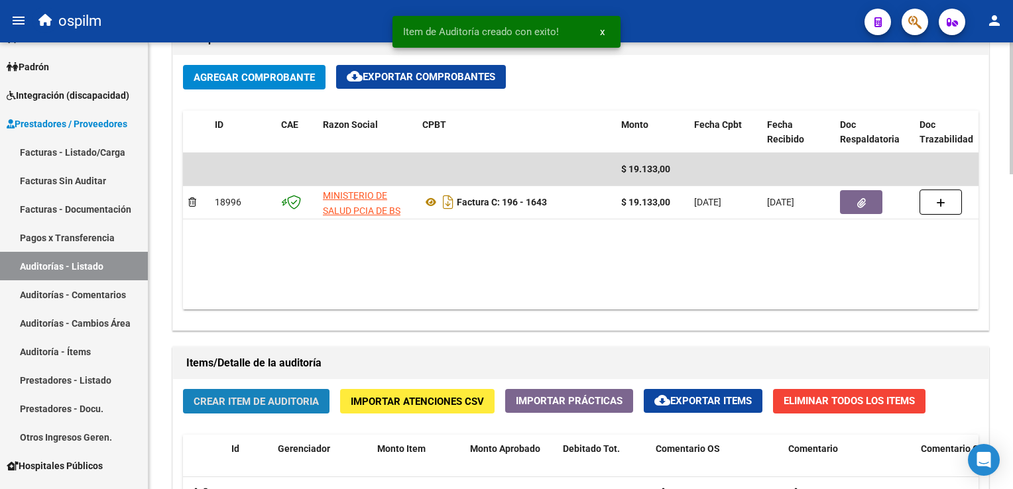
click at [214, 396] on span "Crear Item de Auditoria" at bounding box center [256, 402] width 125 height 12
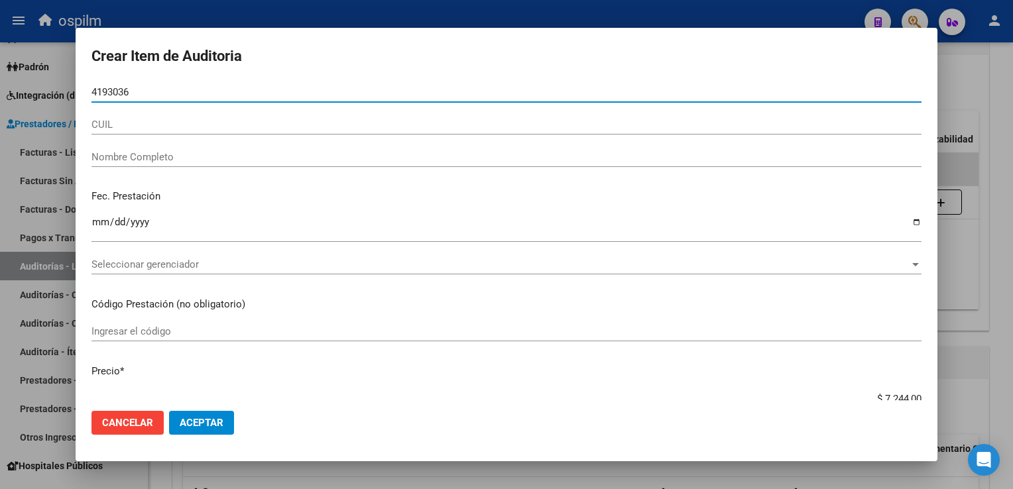
type input "41930365"
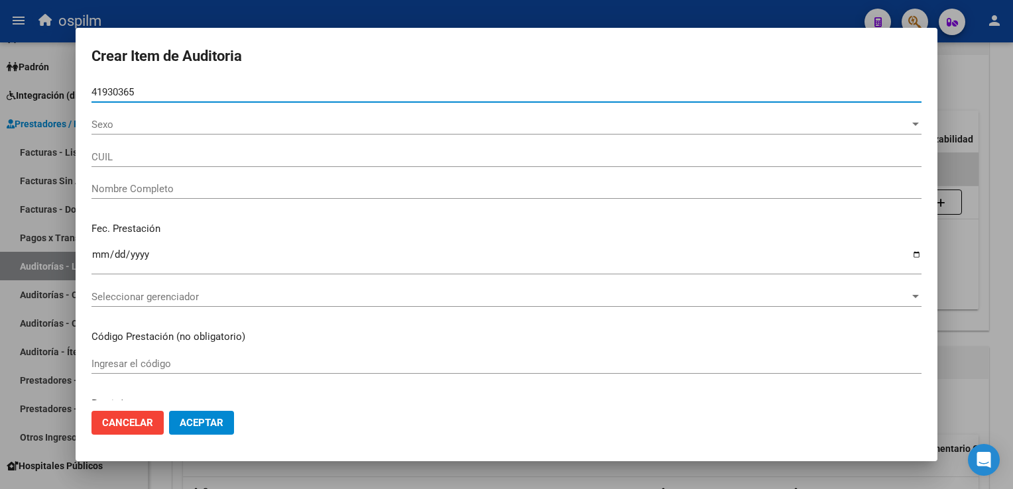
type input "27419303653"
type input "[PERSON_NAME]"
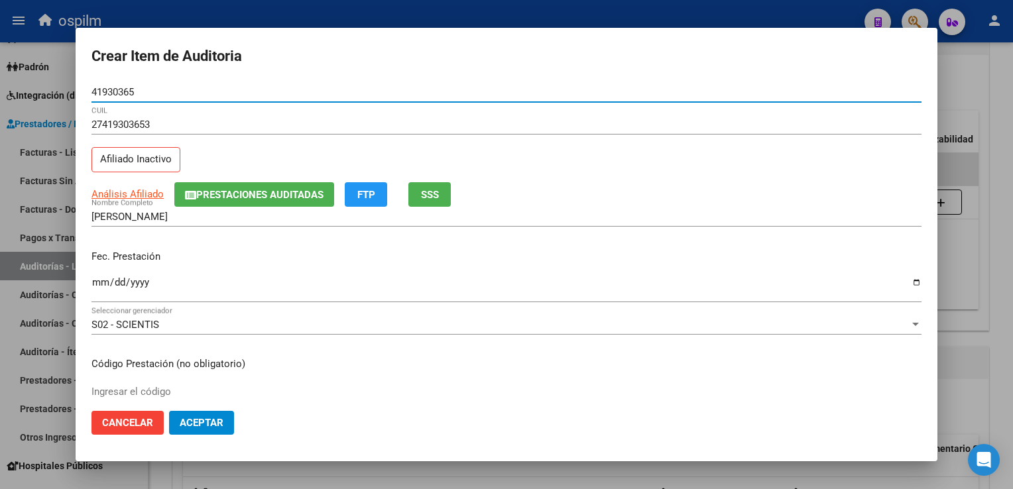
type input "41930365"
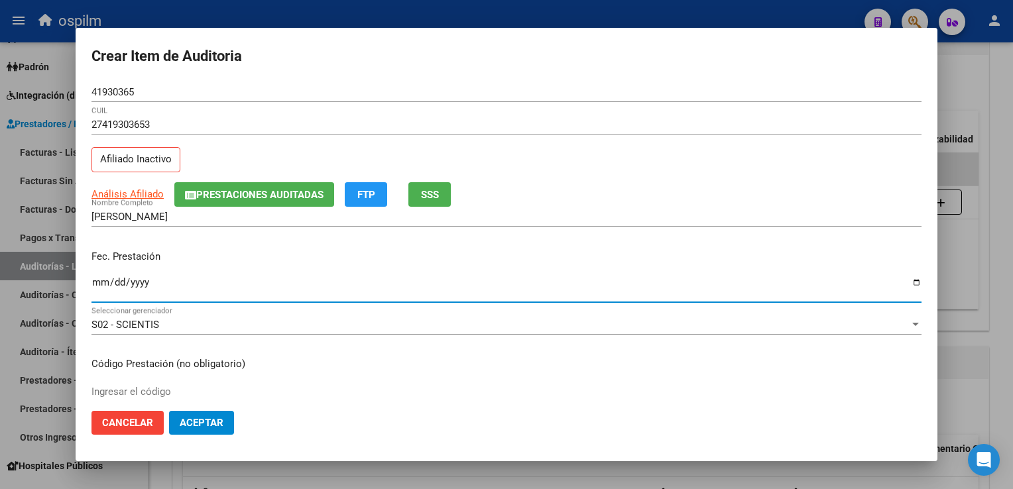
click at [102, 284] on input "Ingresar la fecha" at bounding box center [507, 287] width 830 height 21
type input "[DATE]"
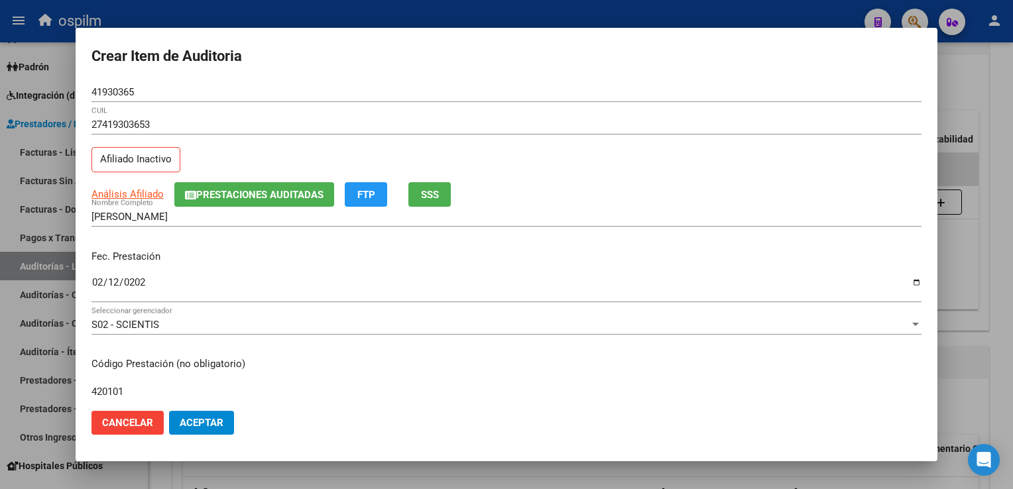
type input "420101"
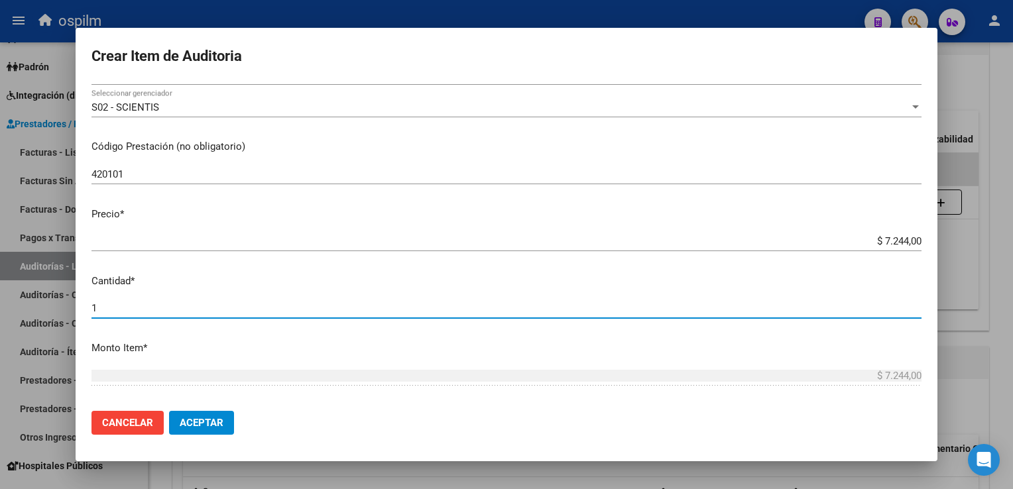
click at [187, 426] on span "Aceptar" at bounding box center [202, 423] width 44 height 12
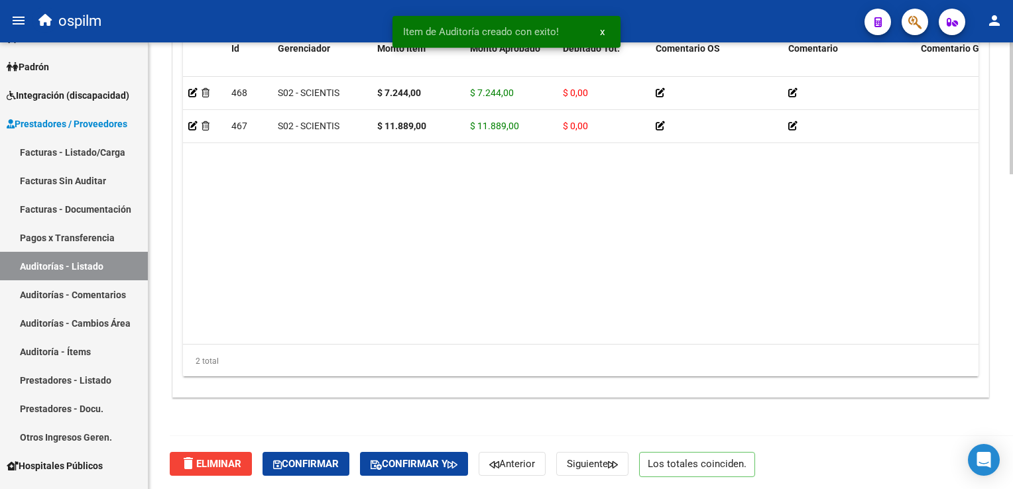
scroll to position [1065, 0]
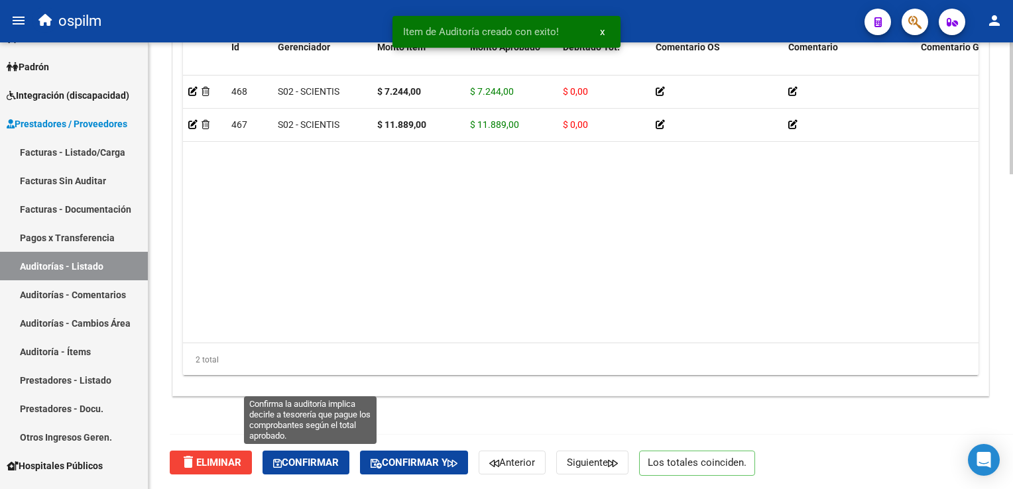
drag, startPoint x: 332, startPoint y: 456, endPoint x: 350, endPoint y: 412, distance: 47.5
click at [332, 457] on span "Confirmar" at bounding box center [306, 463] width 66 height 12
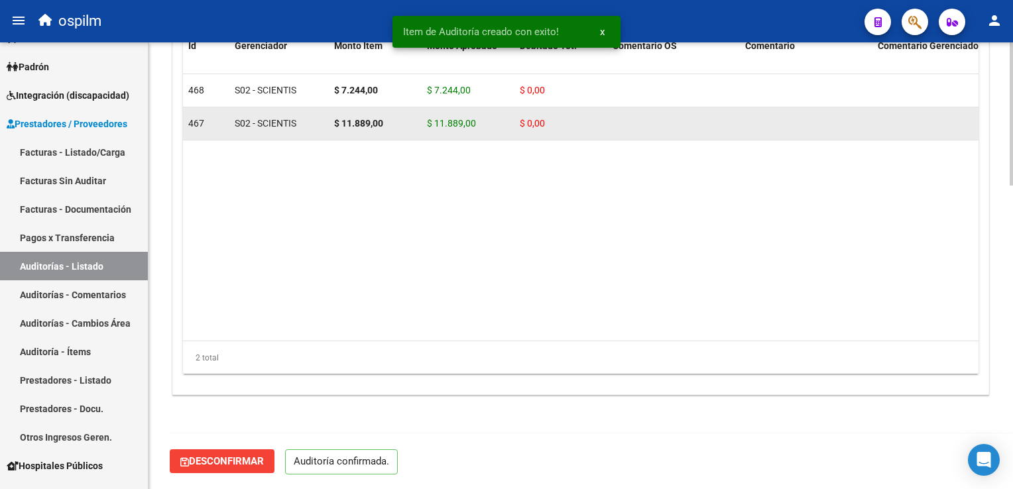
scroll to position [947, 0]
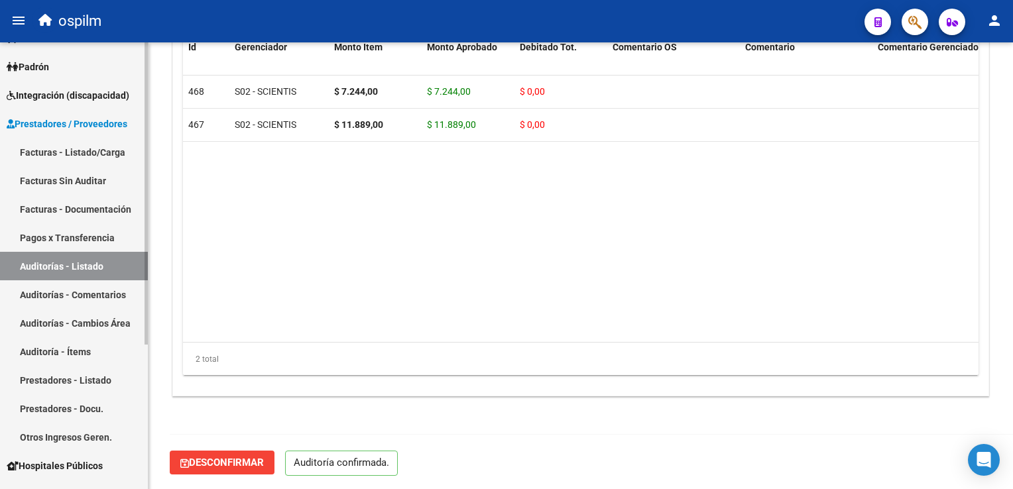
drag, startPoint x: 59, startPoint y: 261, endPoint x: 68, endPoint y: 261, distance: 8.6
click at [59, 261] on link "Auditorías - Listado" at bounding box center [74, 266] width 148 height 29
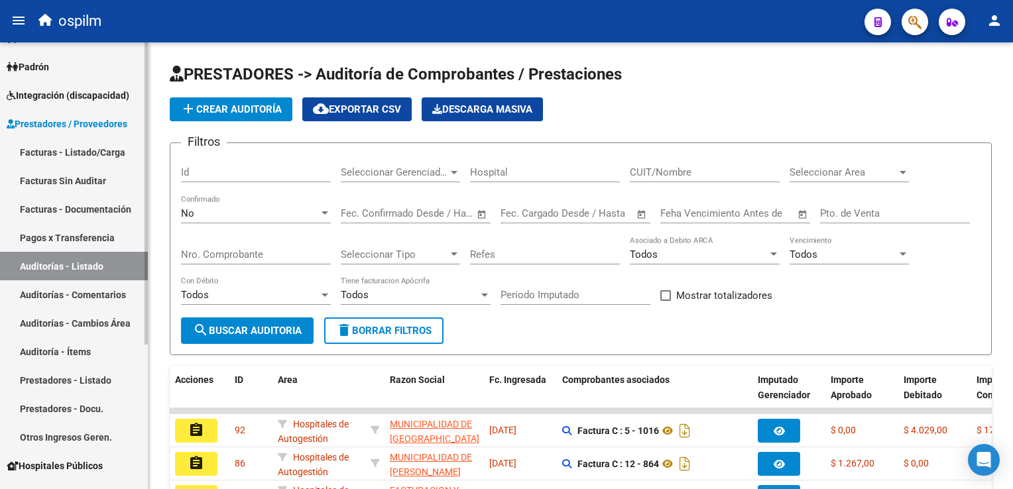
click at [115, 176] on link "Facturas Sin Auditar" at bounding box center [74, 180] width 148 height 29
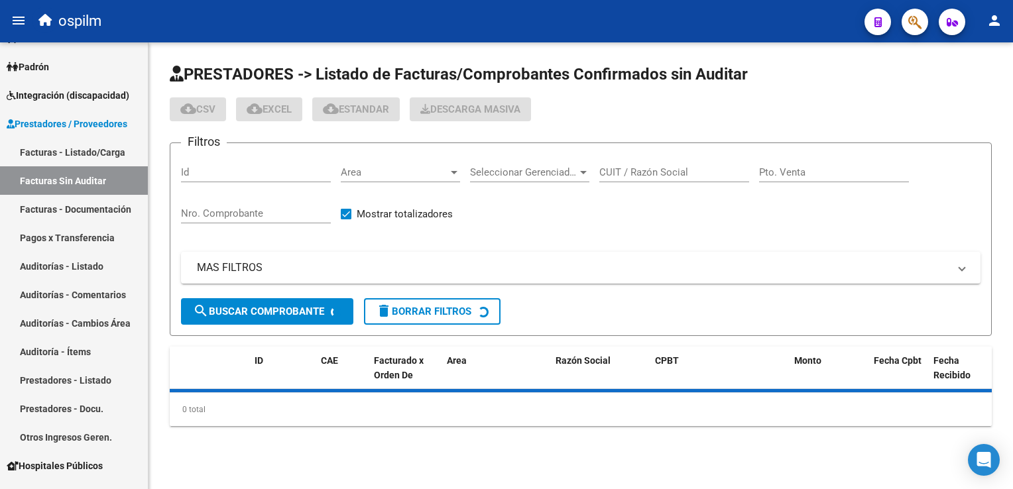
click at [244, 209] on input "Nro. Comprobante" at bounding box center [256, 214] width 150 height 12
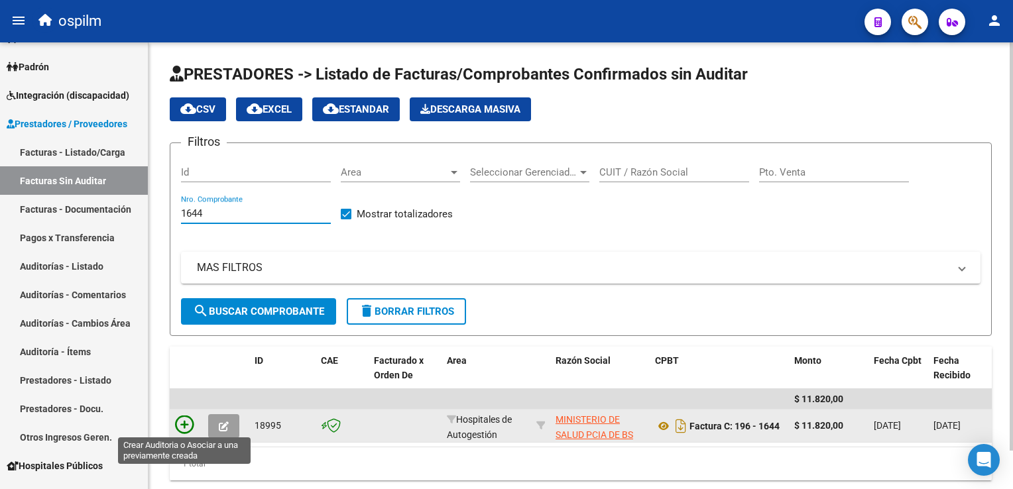
type input "1644"
click at [191, 424] on icon at bounding box center [184, 425] width 19 height 19
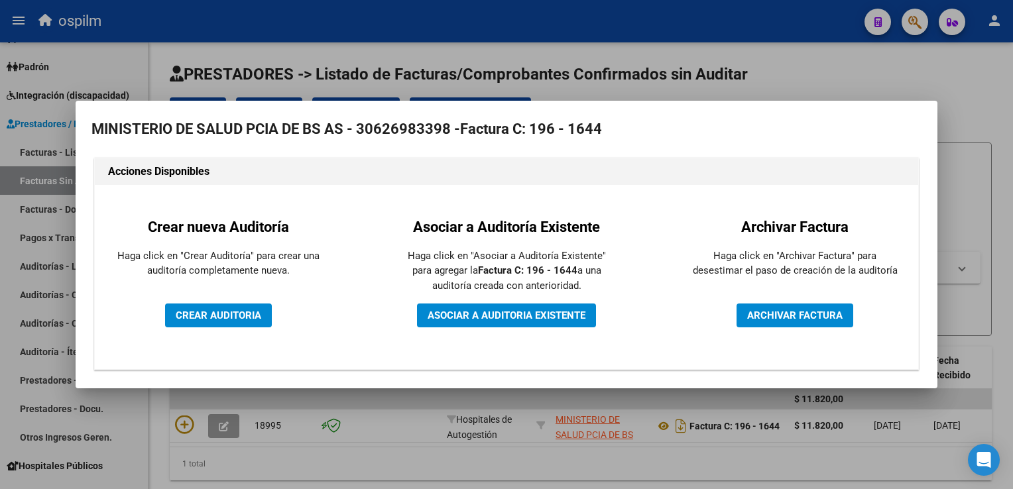
click at [199, 330] on div "Crear nueva Auditoría Haga click en "Crear Auditoría" para crear una auditoría …" at bounding box center [218, 277] width 227 height 165
click at [207, 314] on span "CREAR AUDITORIA" at bounding box center [219, 316] width 86 height 12
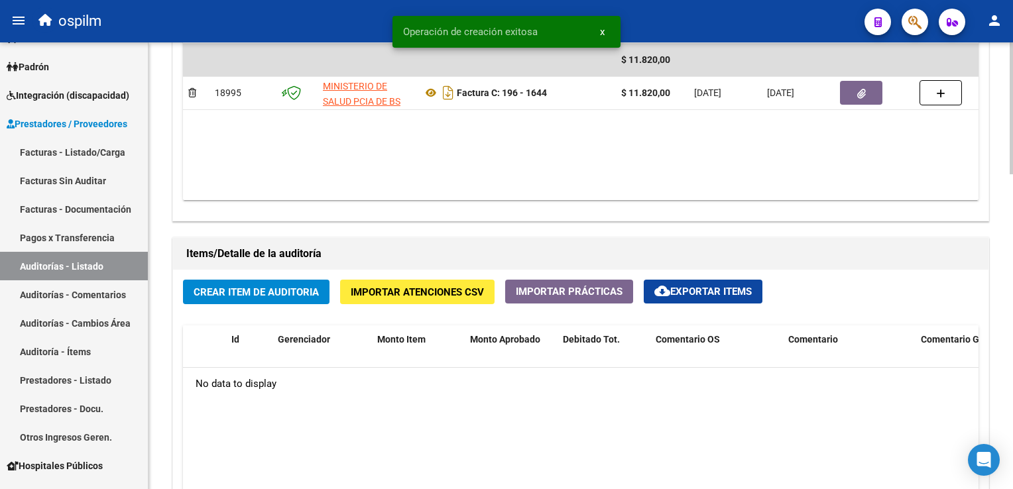
scroll to position [796, 0]
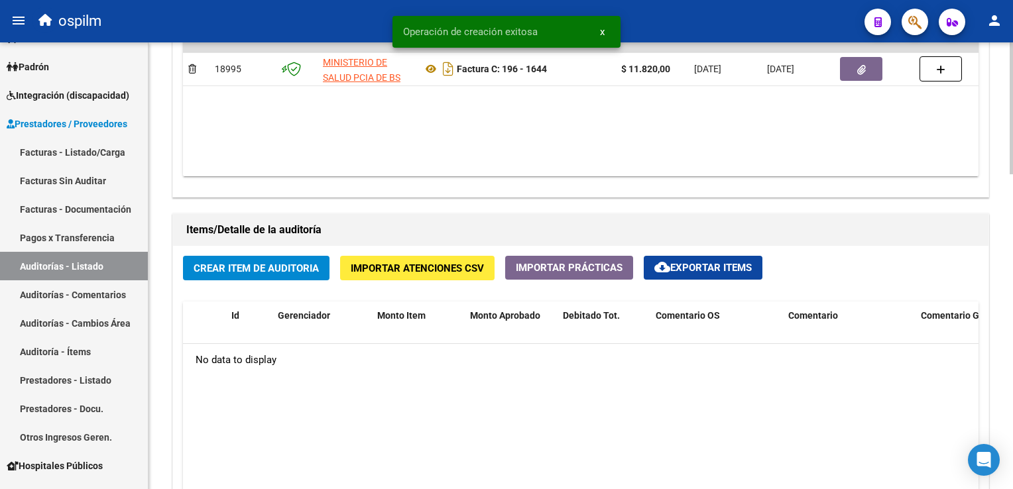
click at [245, 265] on span "Crear Item de Auditoria" at bounding box center [256, 269] width 125 height 12
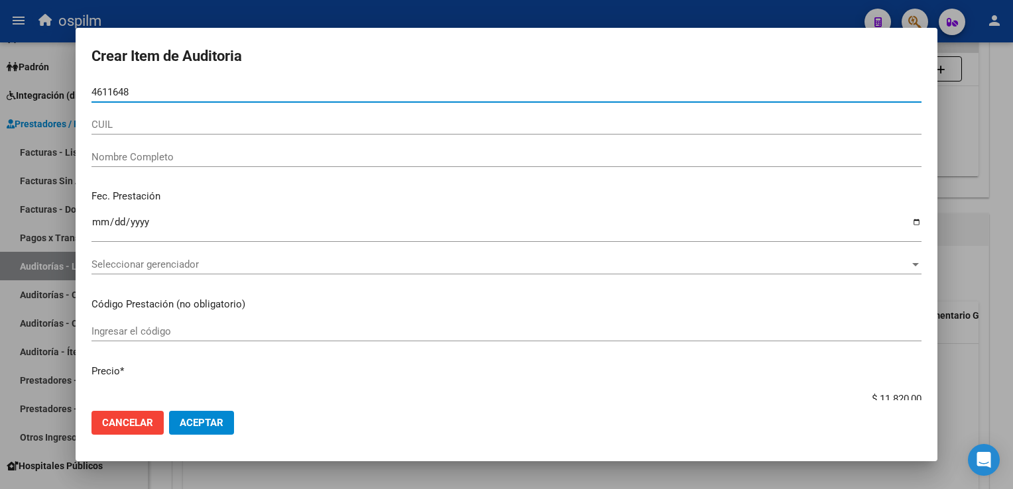
type input "46116484"
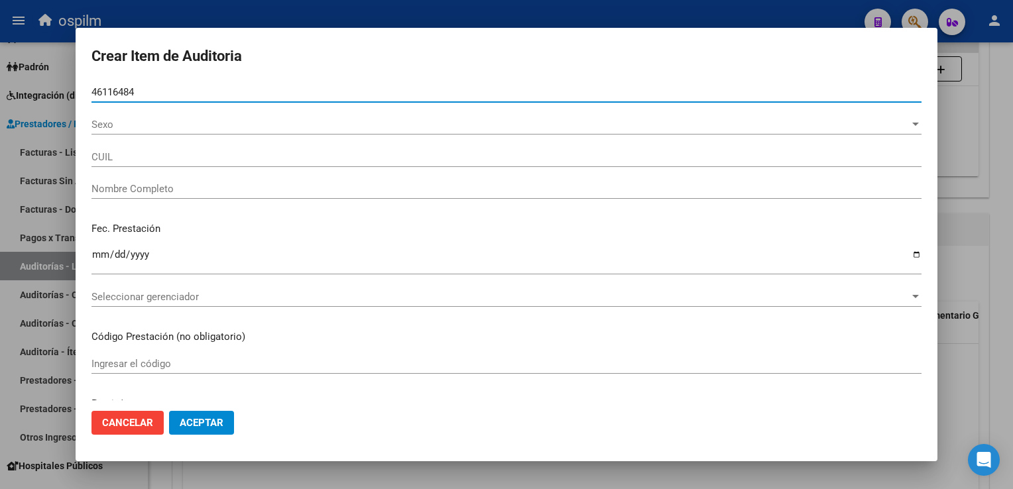
type input "27461164841"
type input "[PERSON_NAME]"
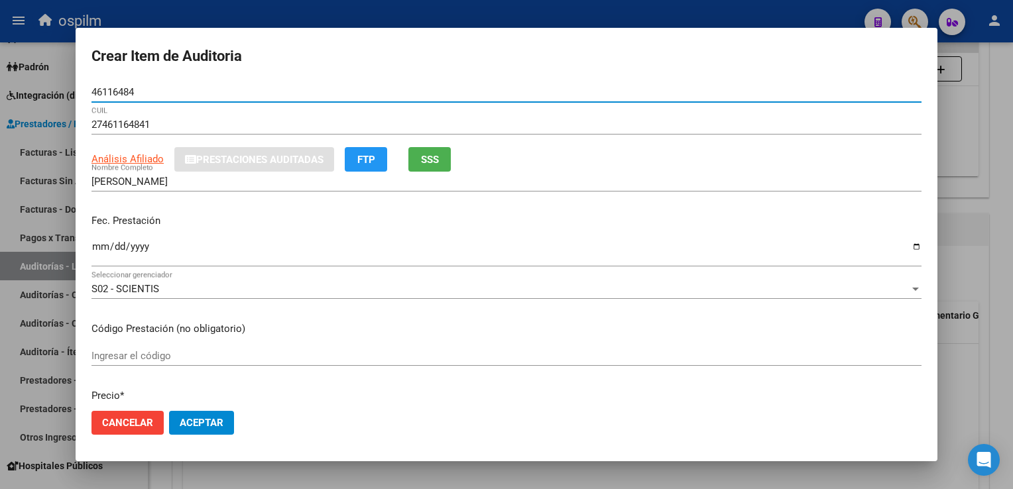
type input "46116484"
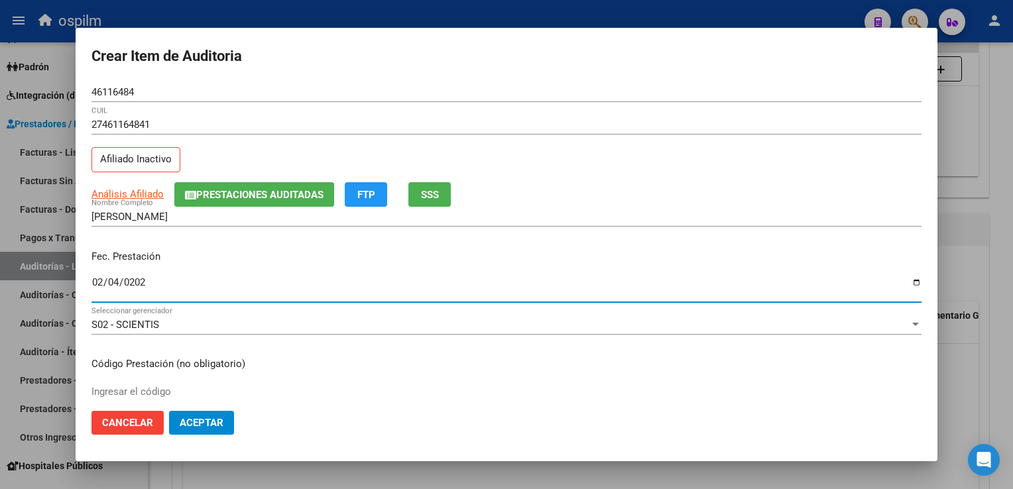
type input "[DATE]"
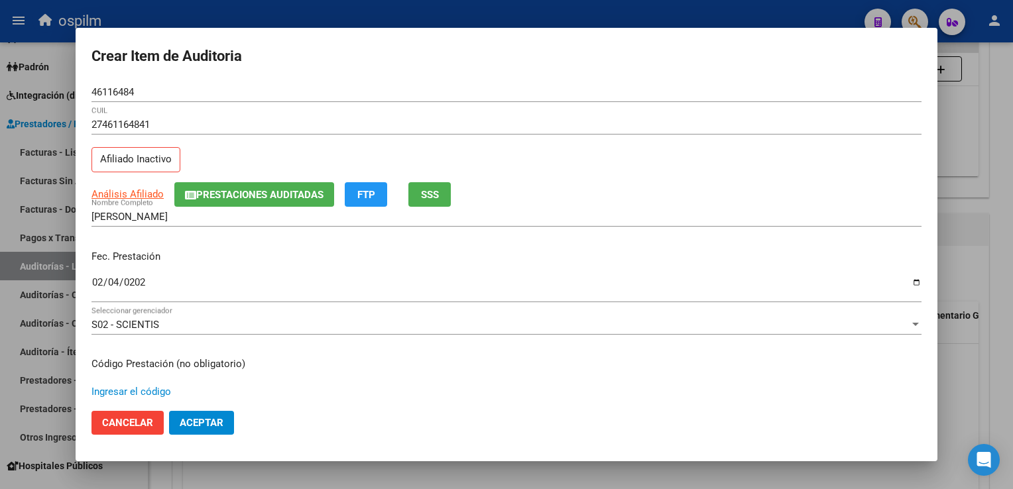
scroll to position [217, 0]
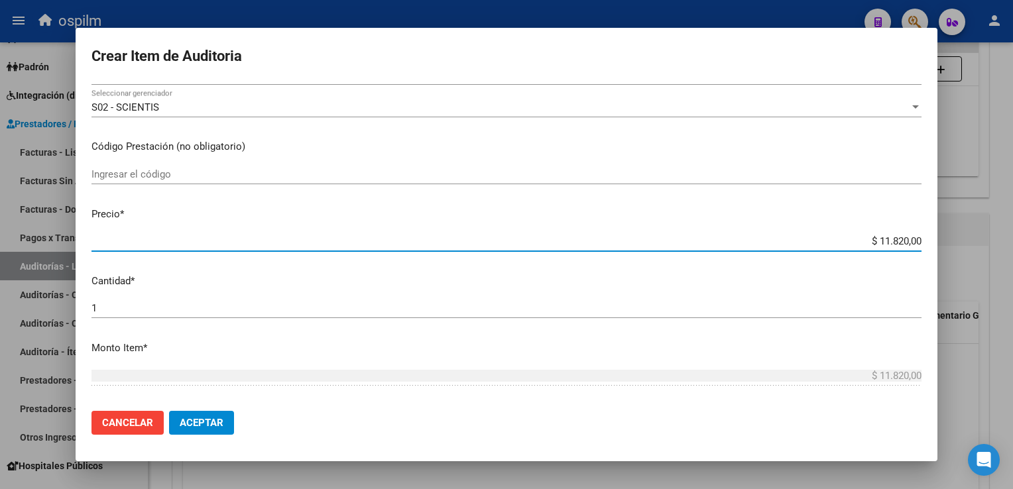
click at [206, 415] on button "Aceptar" at bounding box center [201, 423] width 65 height 24
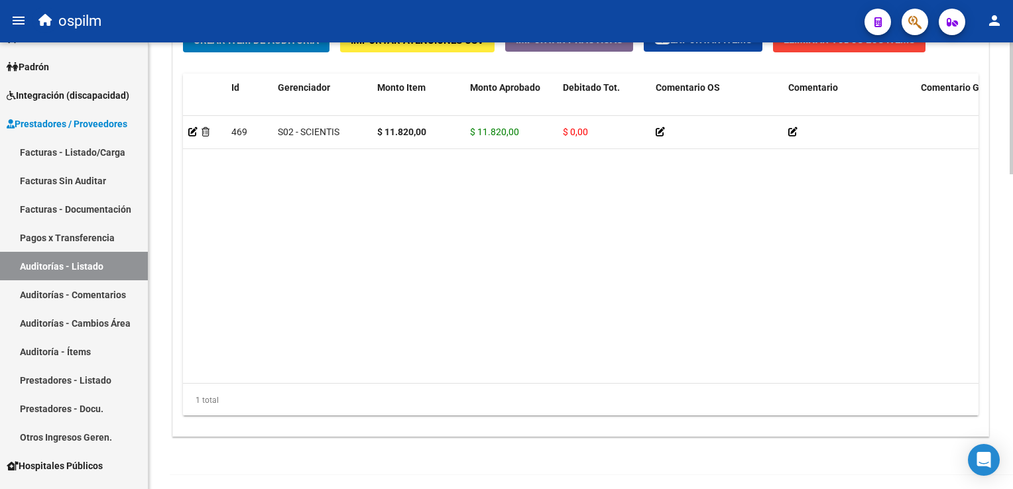
scroll to position [1065, 0]
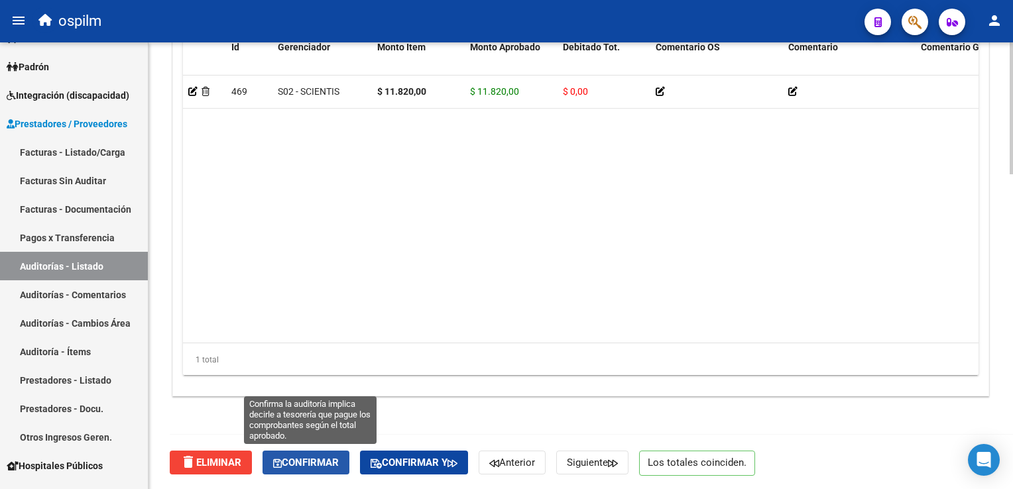
click at [323, 467] on span "Confirmar" at bounding box center [306, 463] width 66 height 12
